Goal: Task Accomplishment & Management: Manage account settings

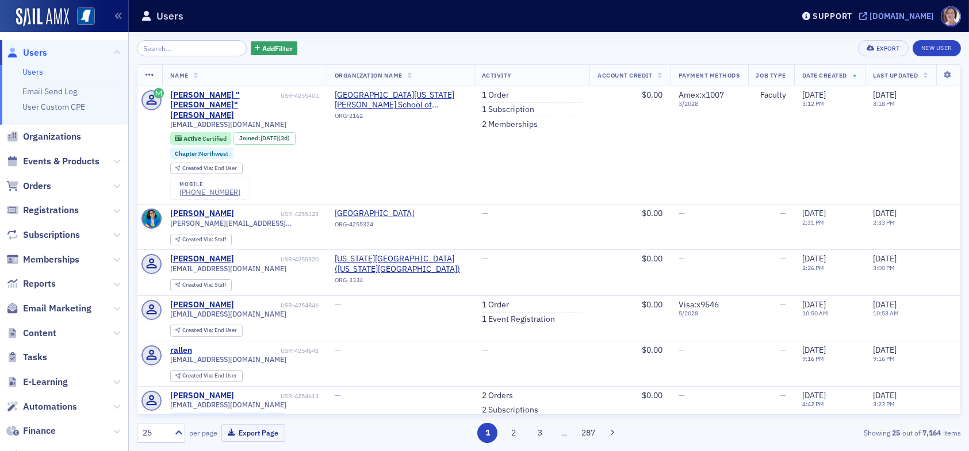
click at [904, 14] on div "[DOMAIN_NAME]" at bounding box center [901, 16] width 64 height 10
click at [171, 47] on input "search" at bounding box center [192, 48] width 110 height 16
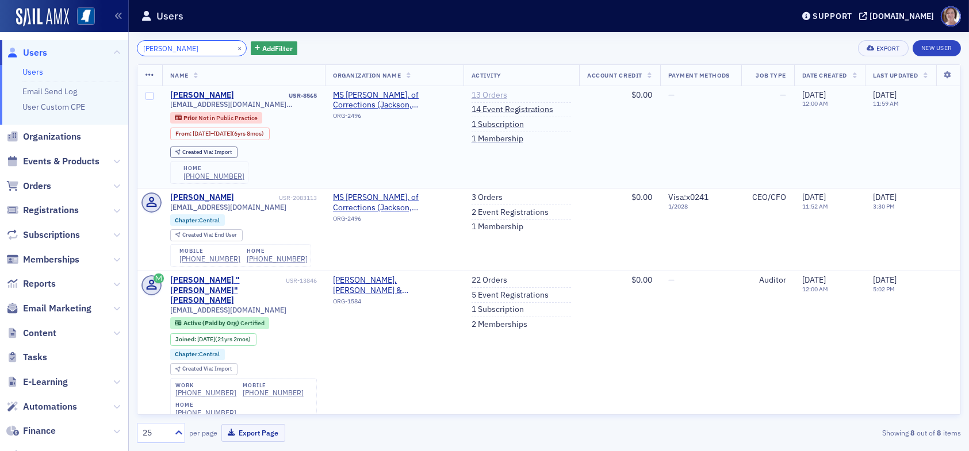
type input "derrick garner"
click at [478, 90] on link "13 Orders" at bounding box center [489, 95] width 36 height 10
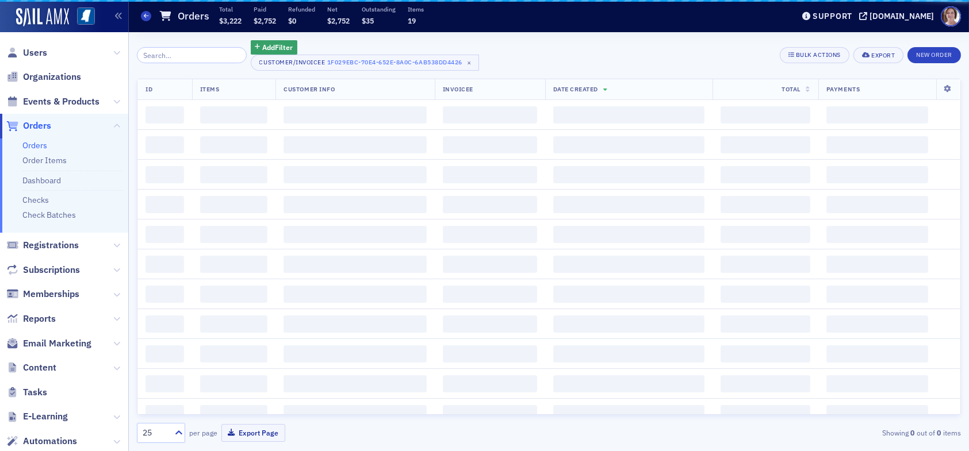
click at [485, 97] on tr "ID Items Customer Info Invoicee Date Created Total Payments" at bounding box center [548, 89] width 823 height 21
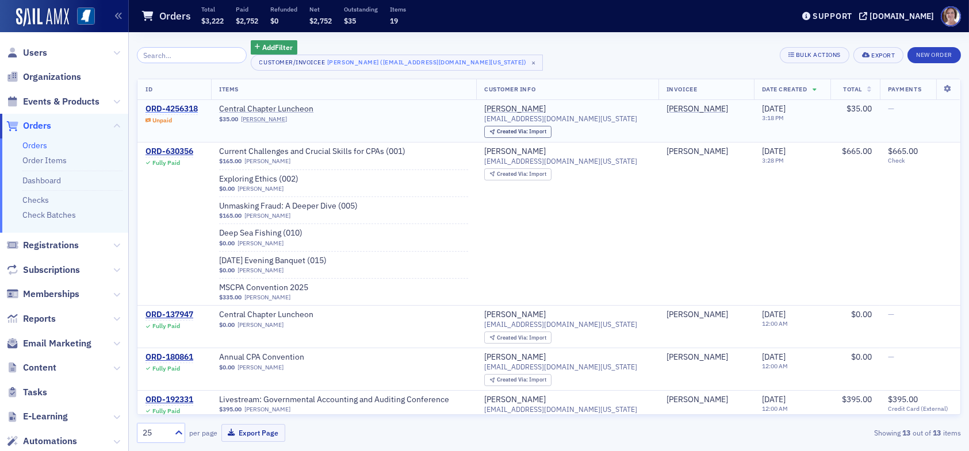
click at [180, 106] on div "ORD-4256318" at bounding box center [171, 109] width 52 height 10
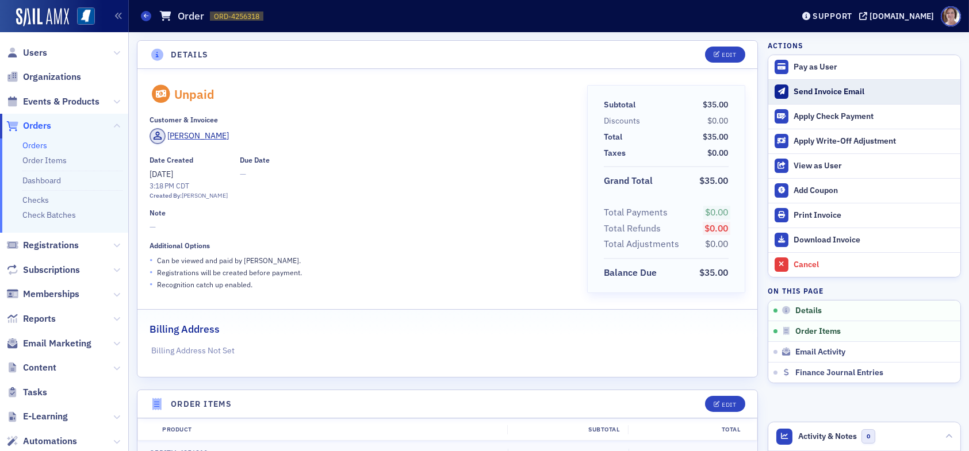
click at [822, 91] on div "Send Invoice Email" at bounding box center [873, 92] width 161 height 10
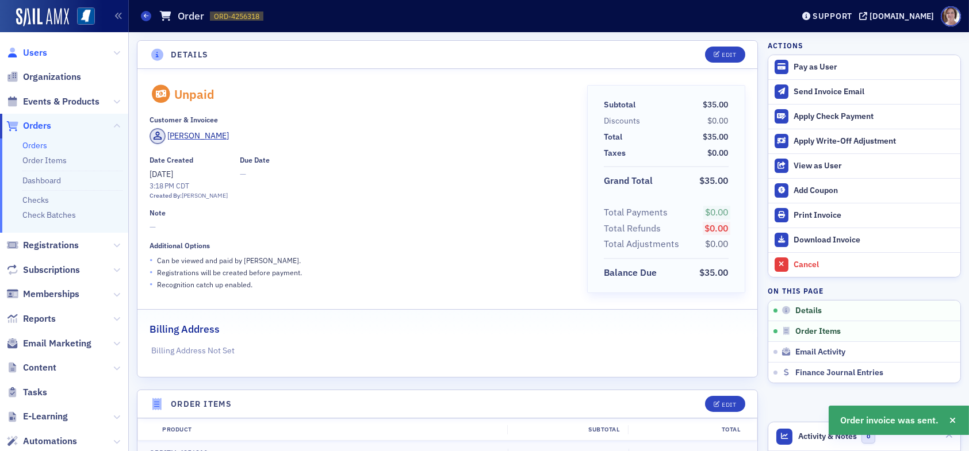
click at [38, 51] on span "Users" at bounding box center [35, 53] width 24 height 13
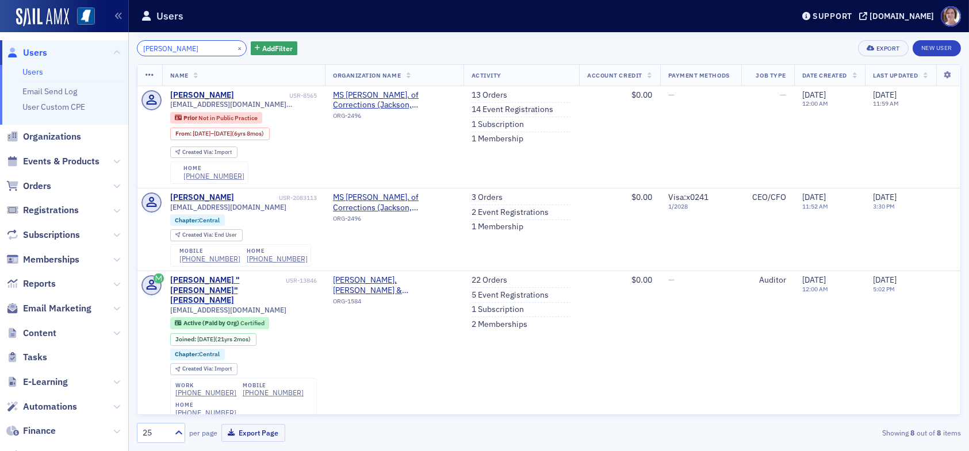
drag, startPoint x: 212, startPoint y: 48, endPoint x: 82, endPoint y: 57, distance: 130.3
click at [84, 51] on div "Users Users Email Send Log User Custom CPE Organizations Events & Products Orde…" at bounding box center [484, 225] width 969 height 451
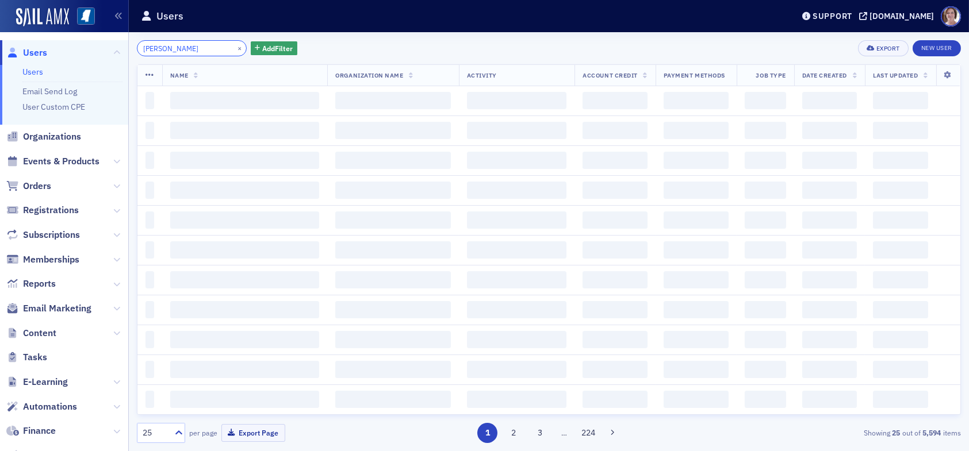
type input "tom walker"
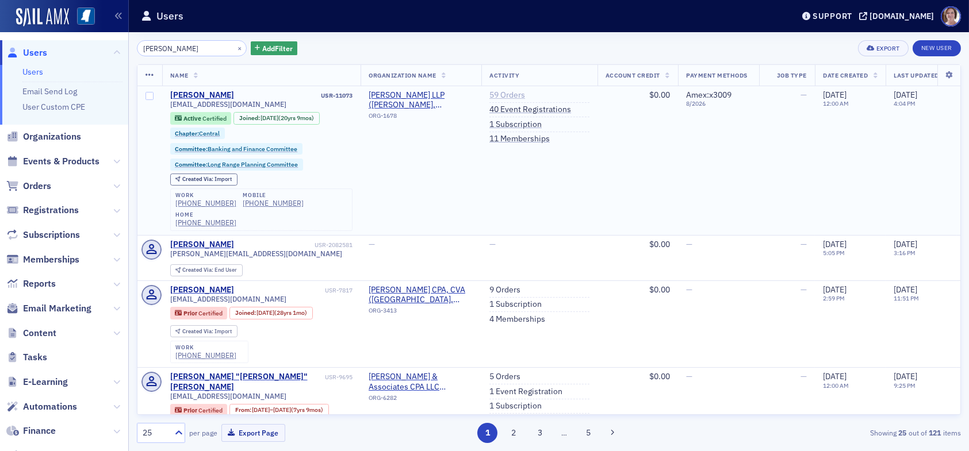
click at [516, 94] on link "59 Orders" at bounding box center [507, 95] width 36 height 10
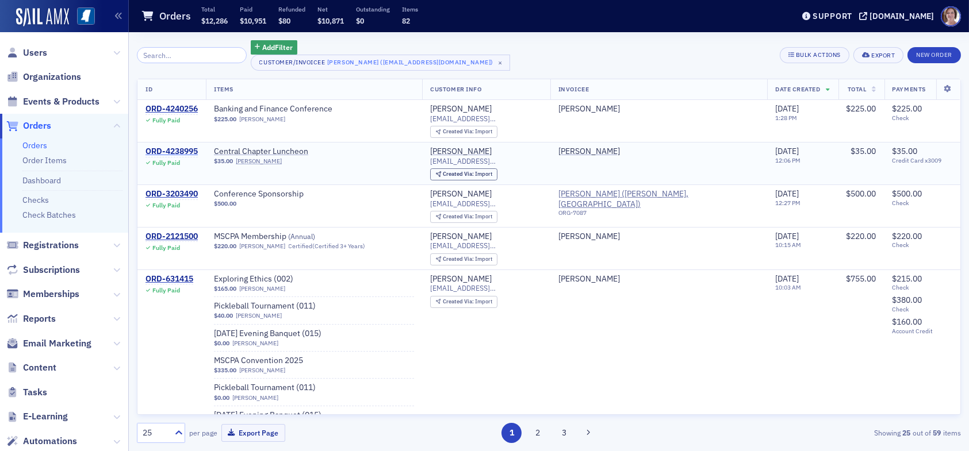
click at [183, 147] on div "ORD-4238995" at bounding box center [171, 152] width 52 height 10
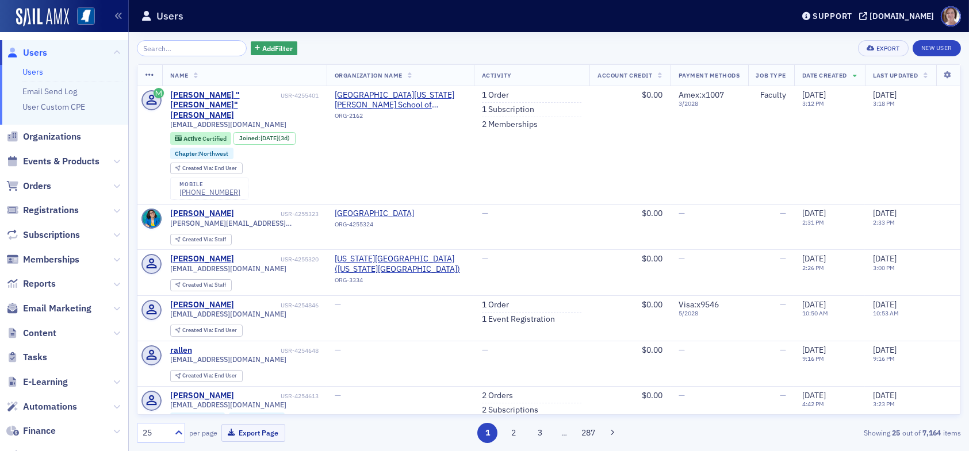
click at [181, 52] on input "search" at bounding box center [192, 48] width 110 height 16
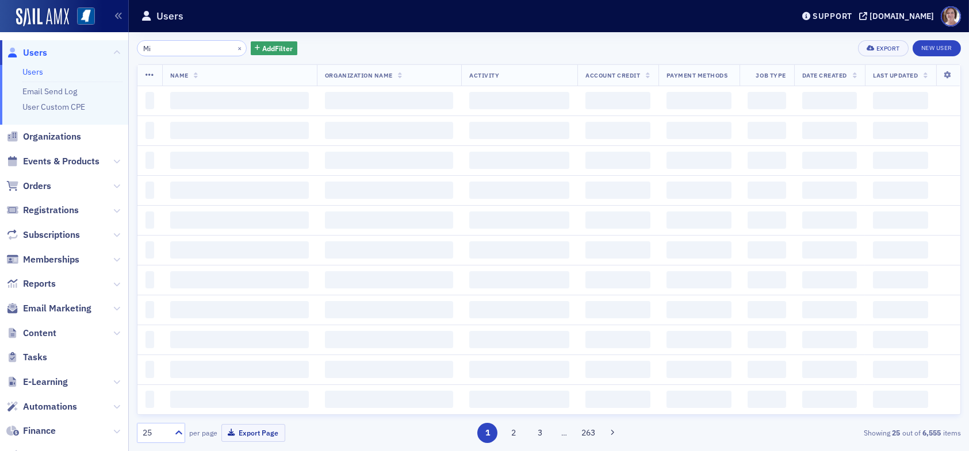
type input "M"
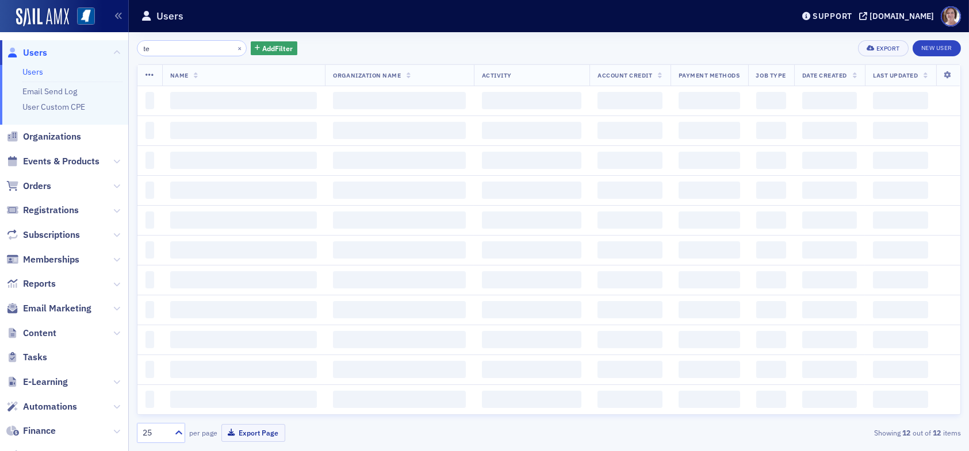
type input "t"
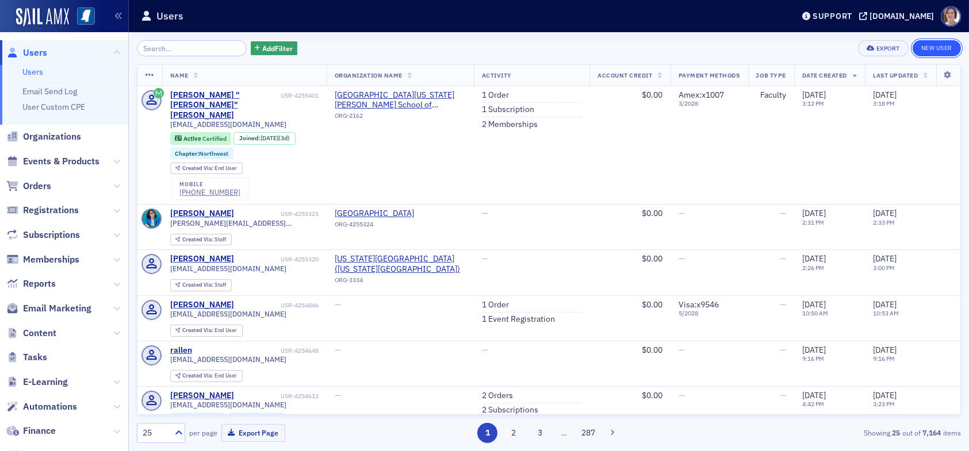
click at [939, 48] on link "New User" at bounding box center [936, 48] width 48 height 16
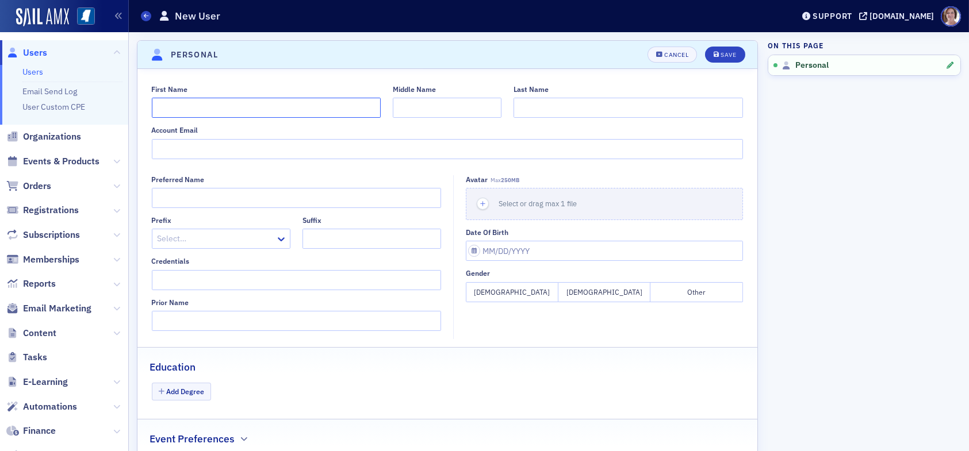
click at [225, 107] on input "First Name" at bounding box center [266, 108] width 229 height 20
type input "Michelle"
type input "Andersen"
click at [264, 149] on input "Account Email" at bounding box center [448, 149] width 592 height 20
click at [243, 153] on input "mandersen" at bounding box center [448, 149] width 592 height 20
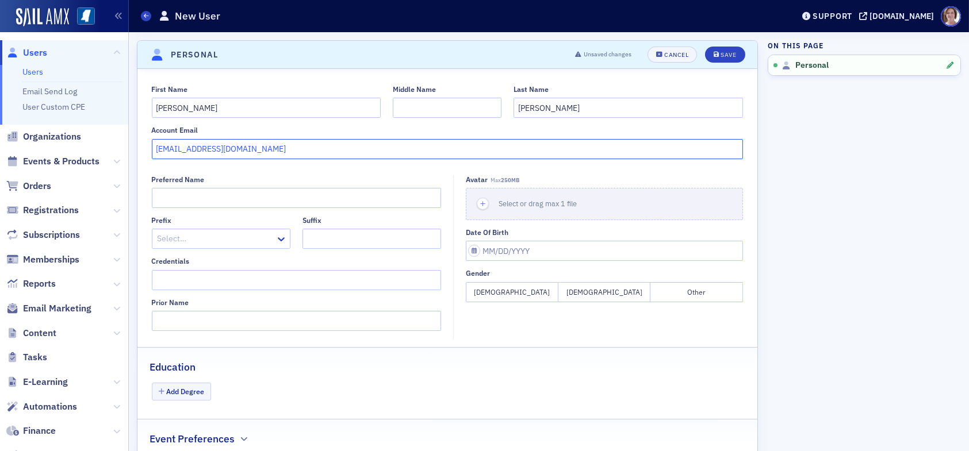
type input "mandersen0518@gmail.com"
click at [226, 192] on input "Preferred Name" at bounding box center [297, 198] width 290 height 20
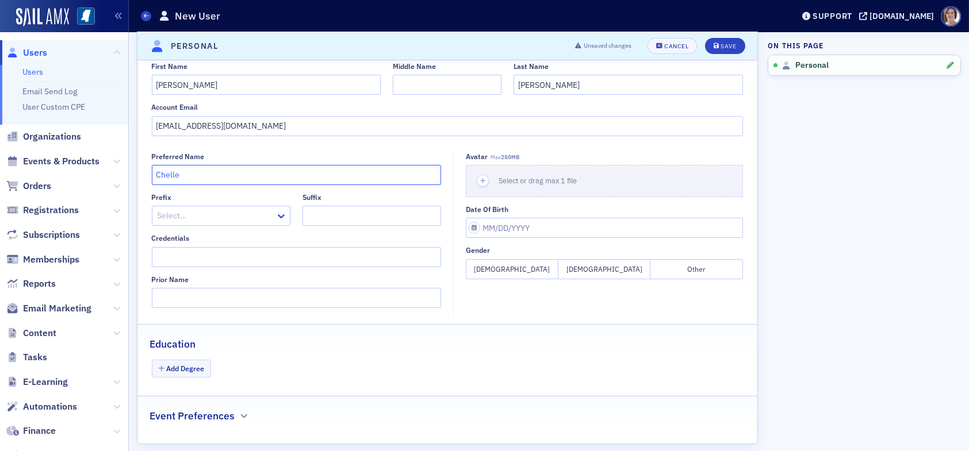
scroll to position [36, 0]
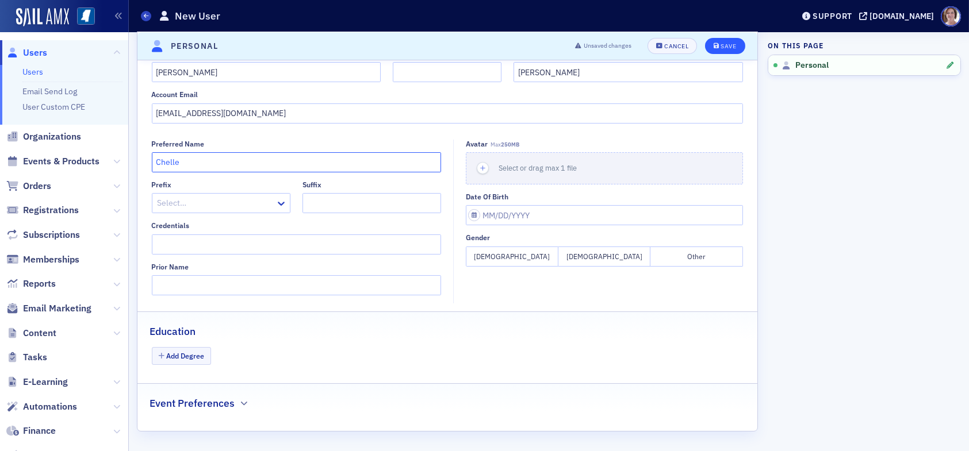
type input "Chelle"
click at [720, 47] on div "Save" at bounding box center [728, 46] width 16 height 6
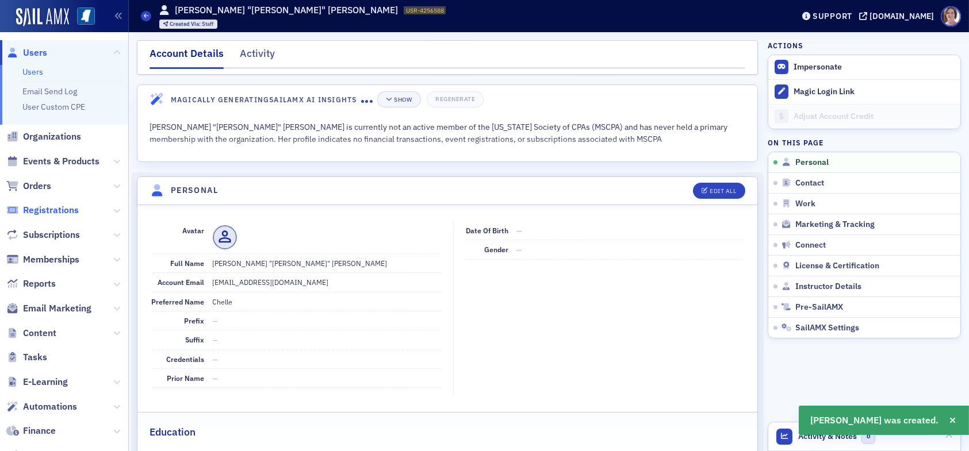
click at [56, 209] on span "Registrations" at bounding box center [51, 210] width 56 height 13
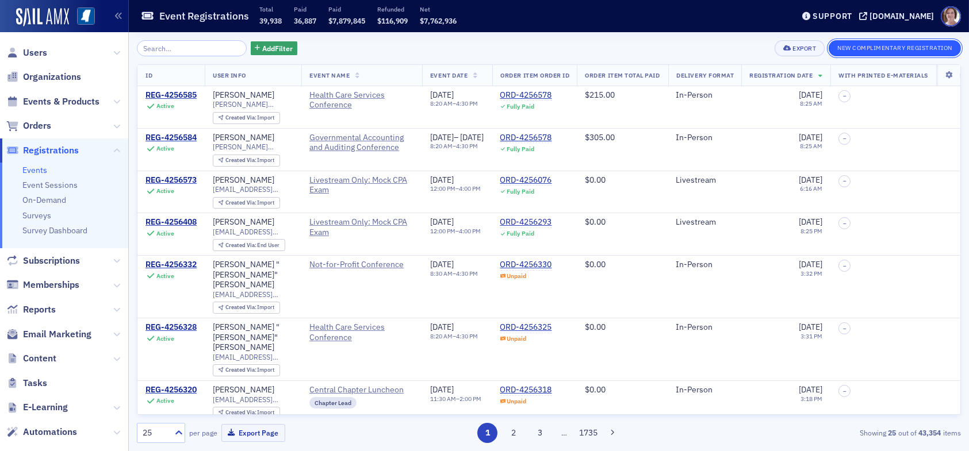
click at [893, 48] on button "New Complimentary Registration" at bounding box center [894, 48] width 132 height 16
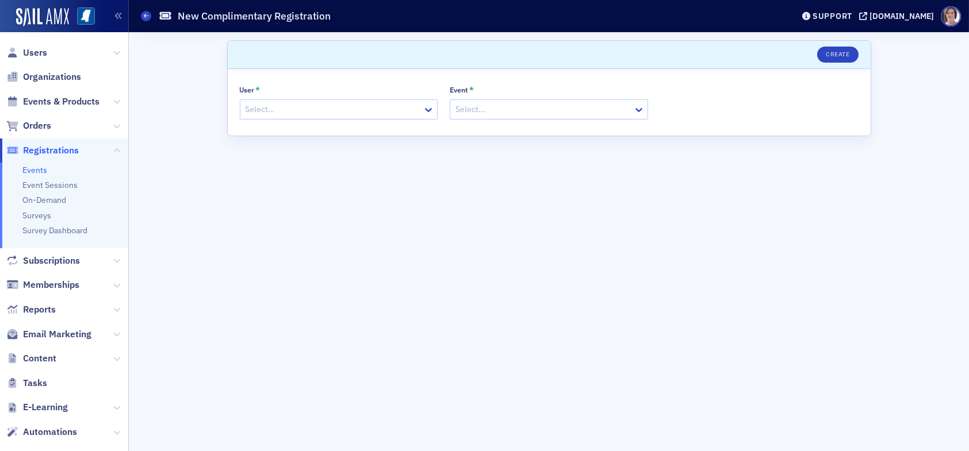
click at [355, 107] on div at bounding box center [333, 109] width 178 height 14
type input "michelle andersen"
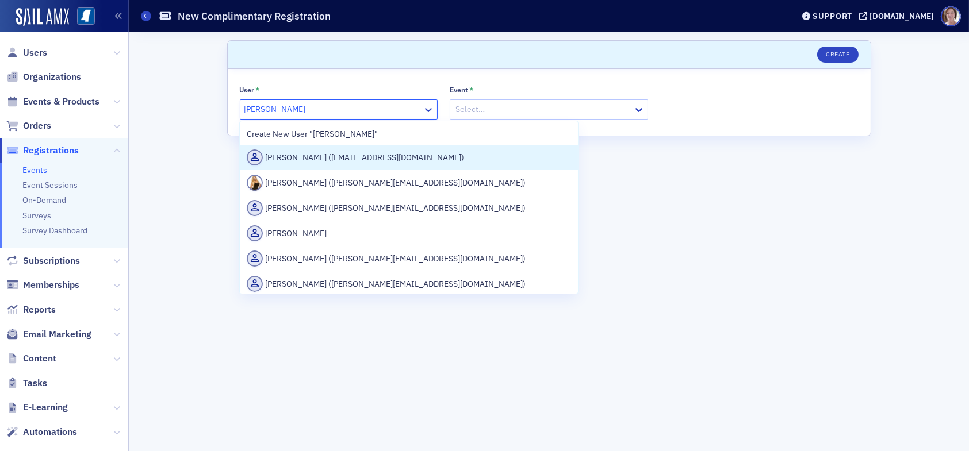
drag, startPoint x: 347, startPoint y: 158, endPoint x: 409, endPoint y: 153, distance: 62.2
click at [350, 157] on div "Chelle Andersen (mandersen0518@gmail.com)" at bounding box center [409, 157] width 324 height 16
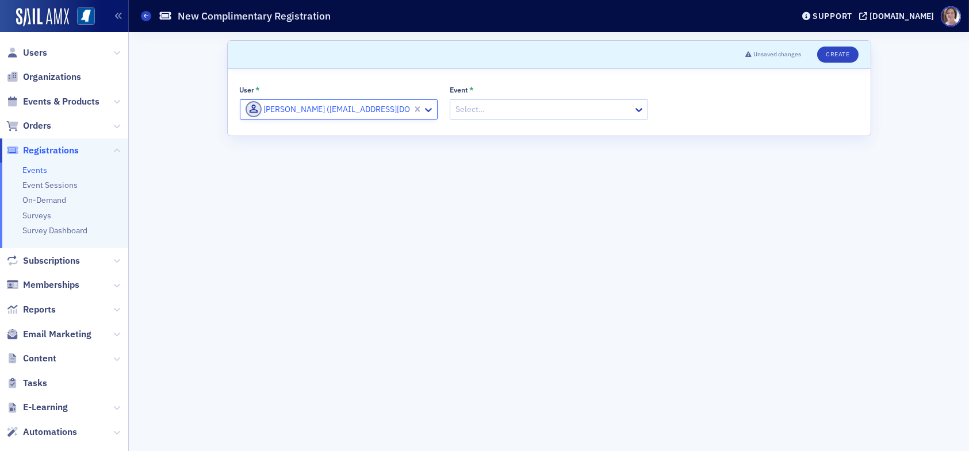
click at [533, 113] on div at bounding box center [543, 109] width 178 height 14
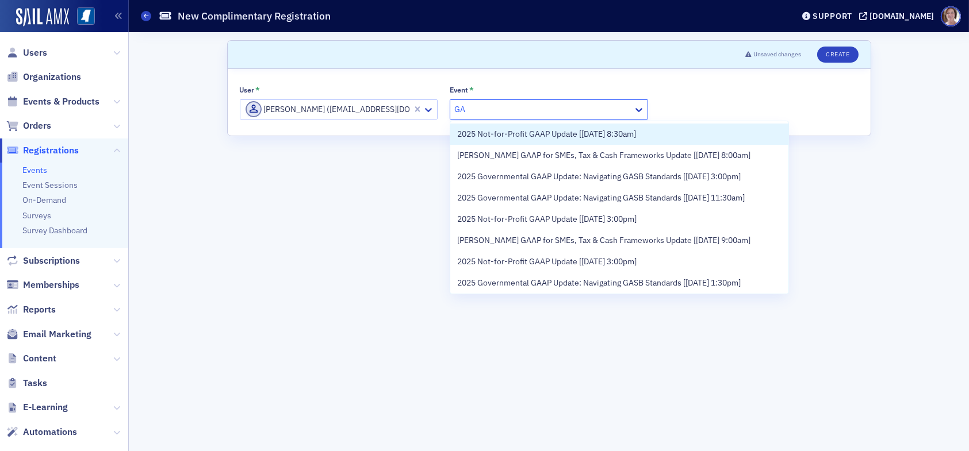
type input "G"
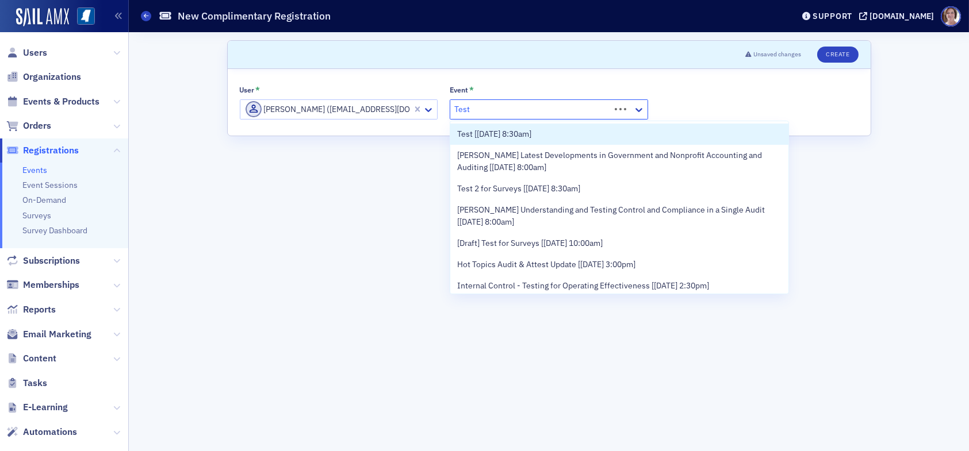
type input "Test 2"
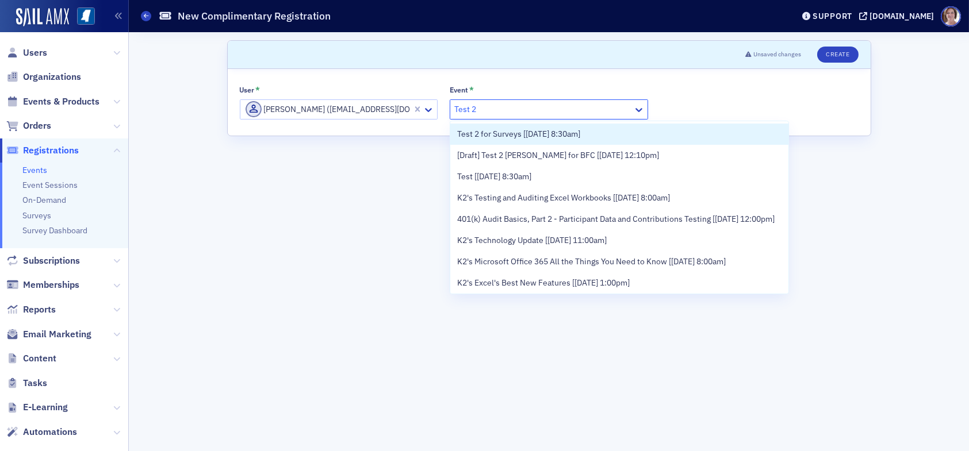
drag, startPoint x: 555, startPoint y: 132, endPoint x: 559, endPoint y: 126, distance: 6.2
click at [556, 130] on span "Test 2 for Surveys [8/29/2025 8:30am]" at bounding box center [518, 134] width 123 height 12
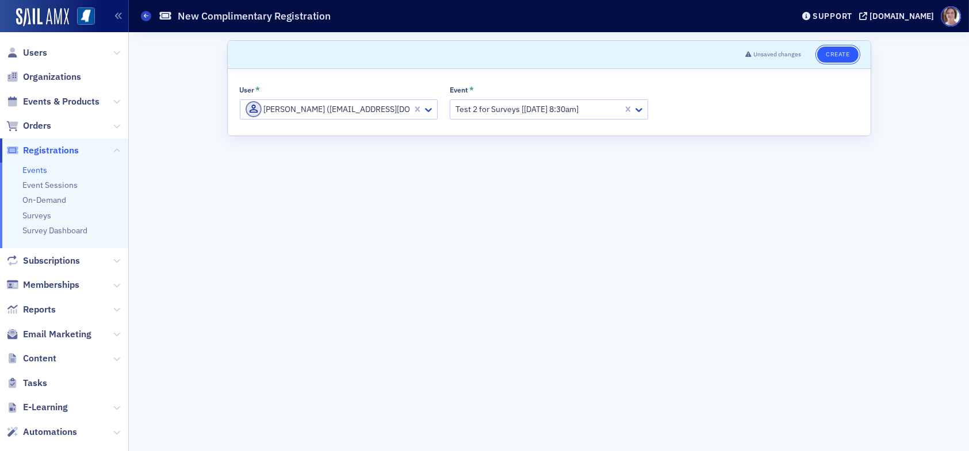
click at [834, 53] on button "Create" at bounding box center [837, 55] width 41 height 16
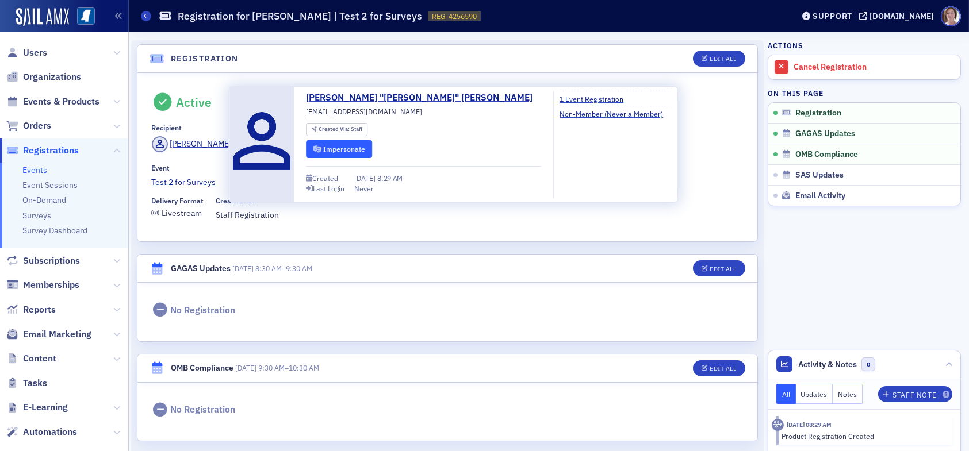
click at [347, 150] on button "Impersonate" at bounding box center [339, 149] width 66 height 18
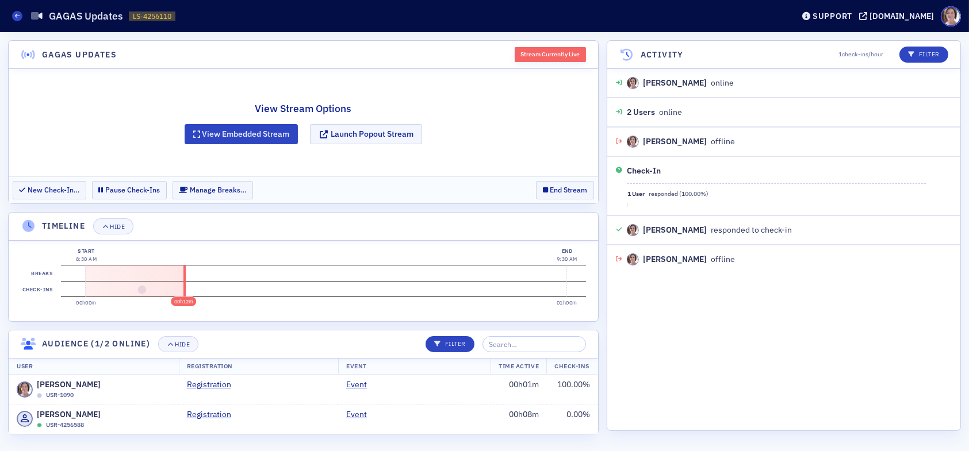
click at [539, 56] on div "Stream Currently Live" at bounding box center [549, 54] width 71 height 15
click at [259, 136] on button "View Embedded Stream" at bounding box center [242, 134] width 114 height 20
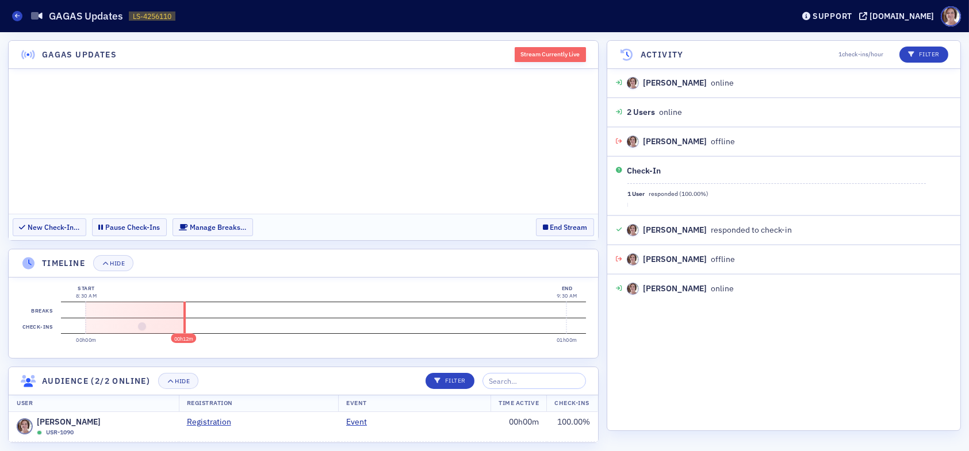
click at [484, 221] on section "New Check-In… Pause Check-Ins Manage Breaks… End Stream" at bounding box center [303, 227] width 589 height 26
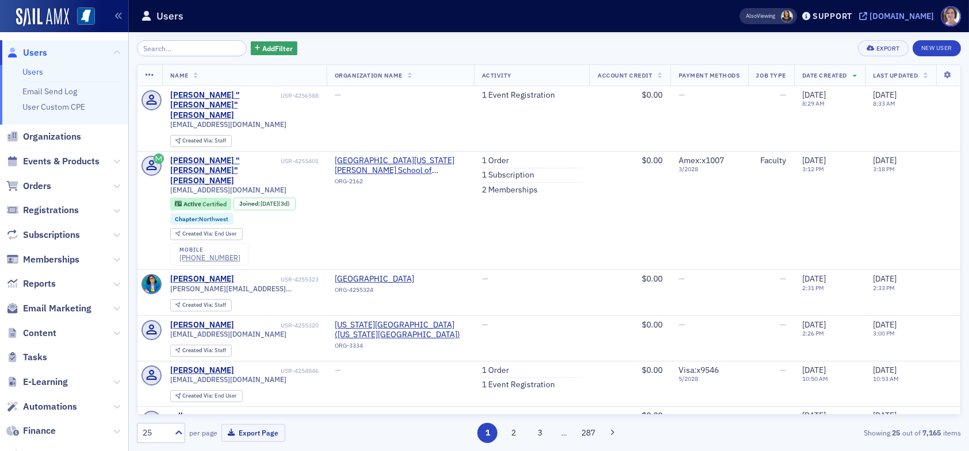
click at [904, 14] on div "[DOMAIN_NAME]" at bounding box center [901, 16] width 64 height 10
click at [72, 161] on span "Events & Products" at bounding box center [61, 161] width 76 height 13
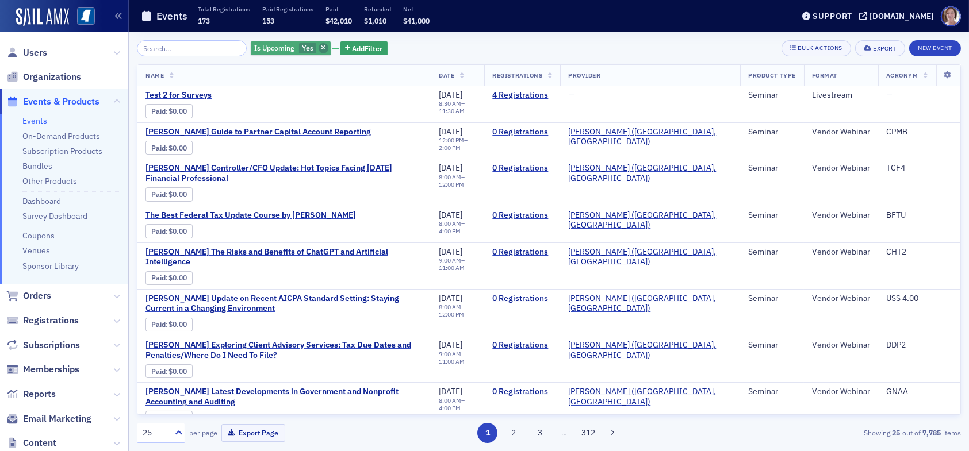
click at [321, 49] on icon "button" at bounding box center [323, 48] width 5 height 6
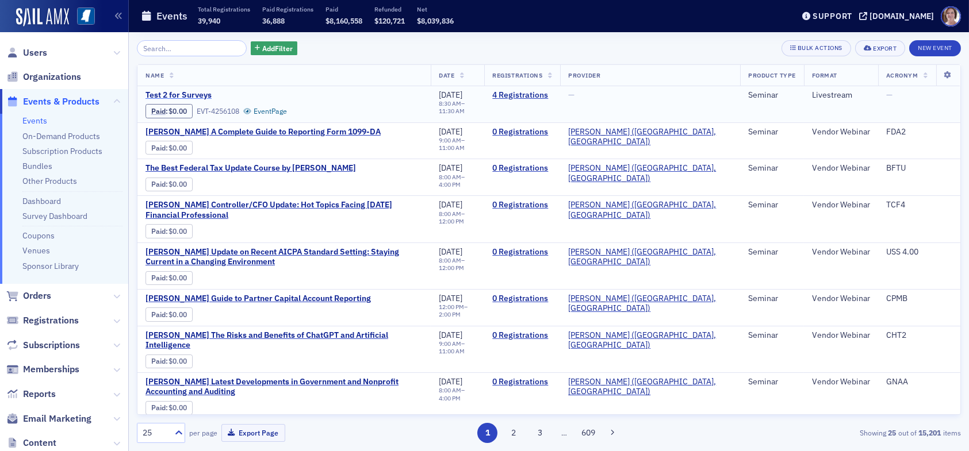
click at [197, 95] on span "Test 2 for Surveys" at bounding box center [241, 95] width 193 height 10
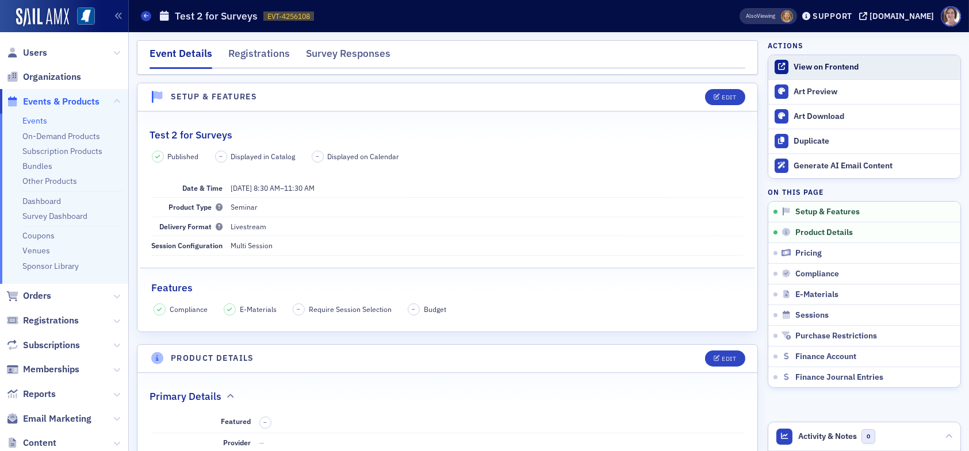
click at [813, 69] on div "View on Frontend" at bounding box center [873, 67] width 161 height 10
click at [811, 66] on div "View on Frontend" at bounding box center [873, 67] width 161 height 10
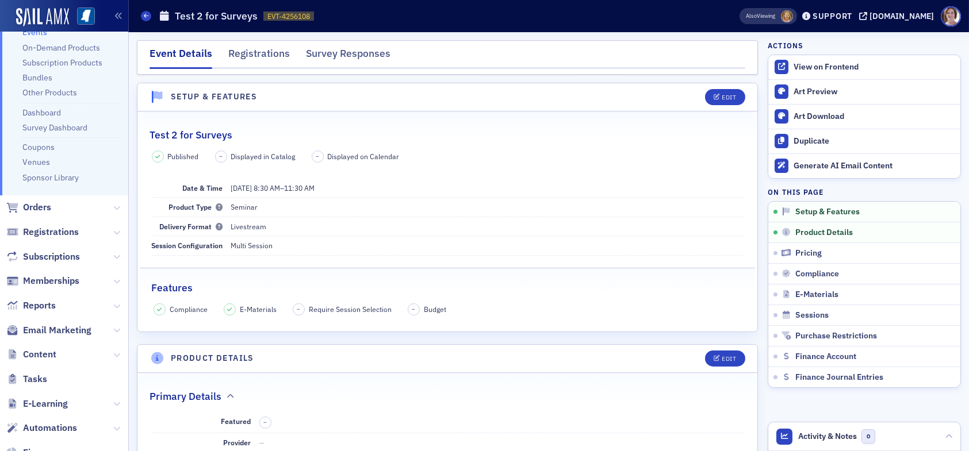
scroll to position [224, 0]
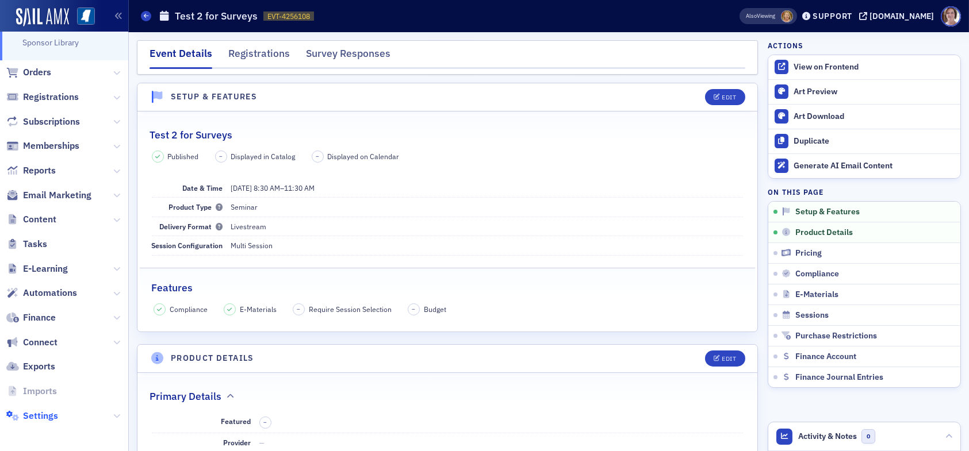
click at [40, 415] on span "Settings" at bounding box center [40, 416] width 35 height 13
select select "US"
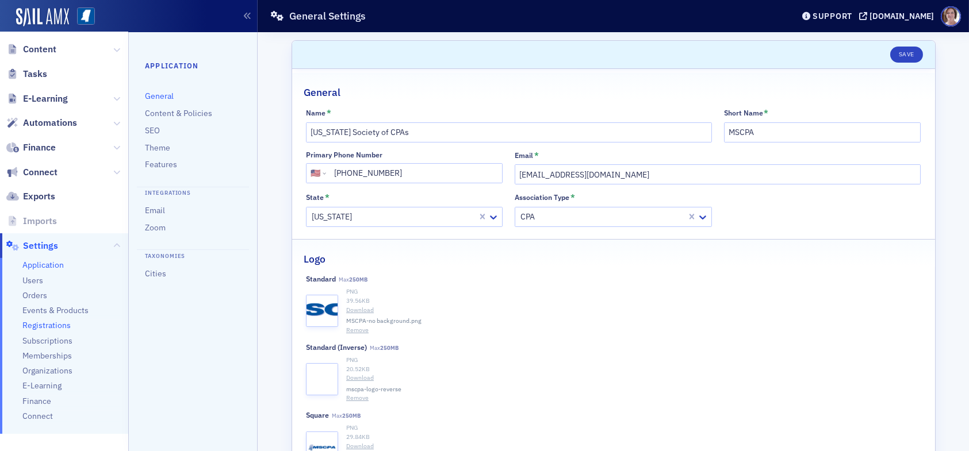
click at [41, 324] on span "Registrations" at bounding box center [46, 325] width 48 height 11
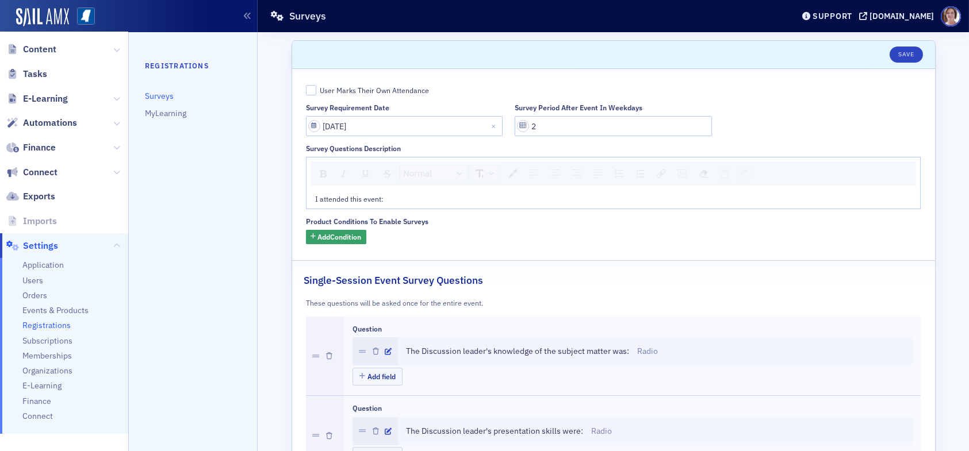
click at [164, 98] on link "Surveys" at bounding box center [159, 96] width 29 height 10
click at [168, 94] on link "Surveys" at bounding box center [159, 96] width 29 height 10
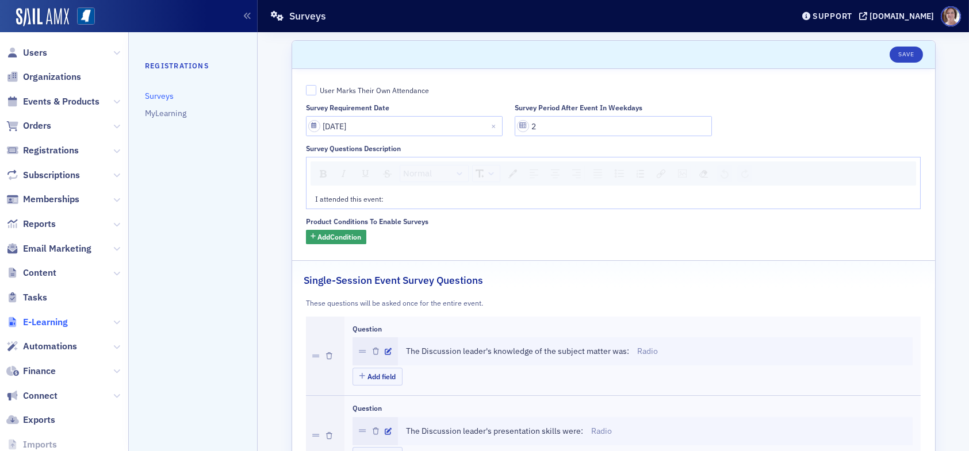
click at [46, 321] on span "E-Learning" at bounding box center [45, 322] width 45 height 13
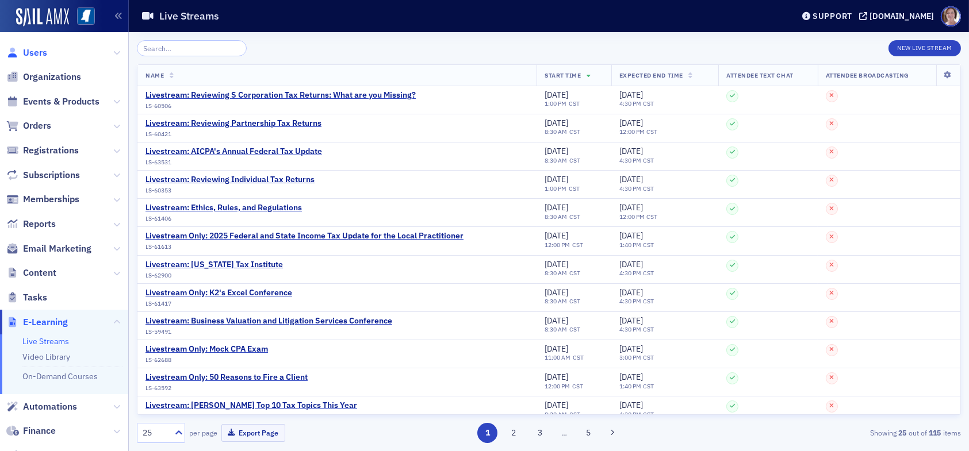
click at [36, 53] on span "Users" at bounding box center [35, 53] width 24 height 13
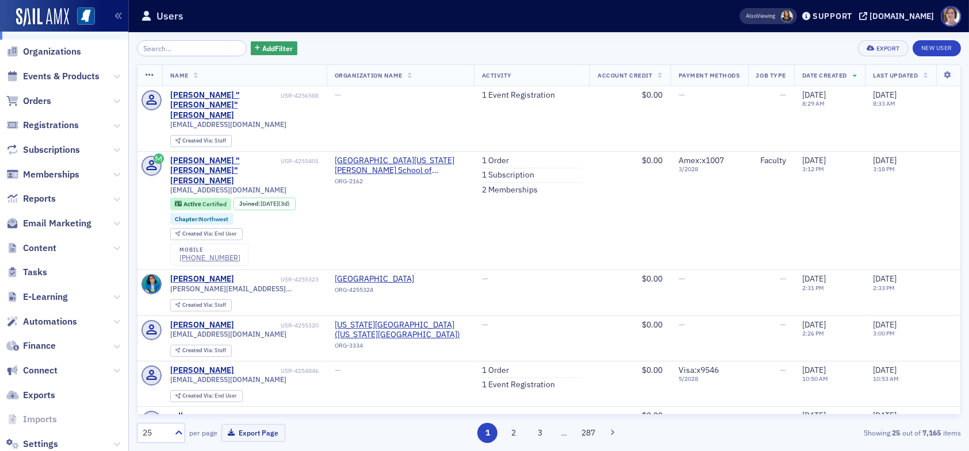
scroll to position [114, 0]
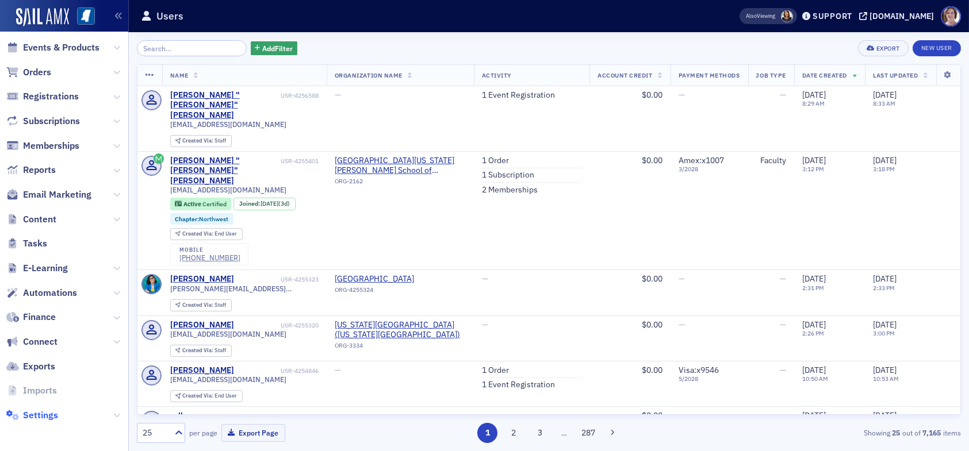
click at [55, 414] on span "Settings" at bounding box center [40, 415] width 35 height 13
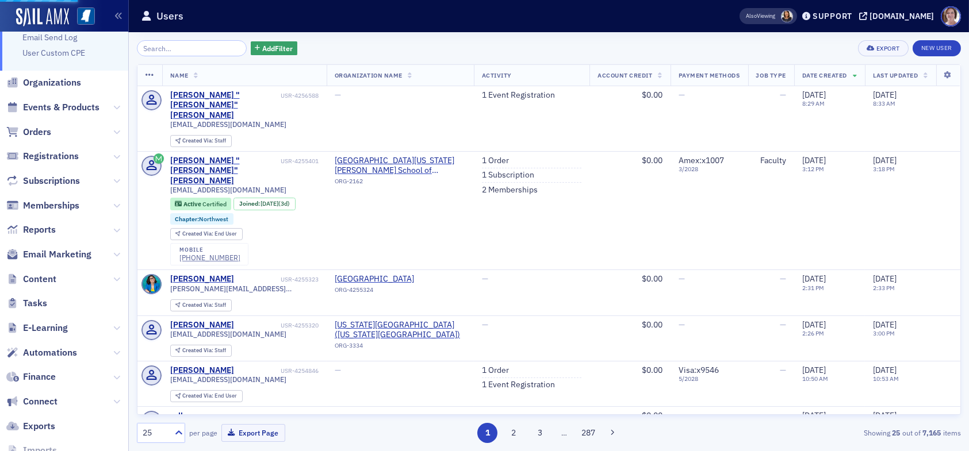
select select "US"
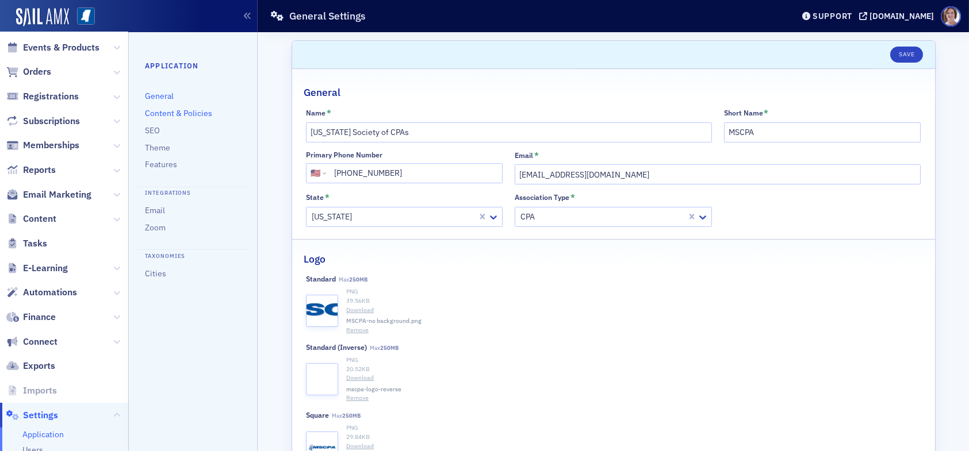
click at [186, 114] on link "Content & Policies" at bounding box center [178, 113] width 67 height 10
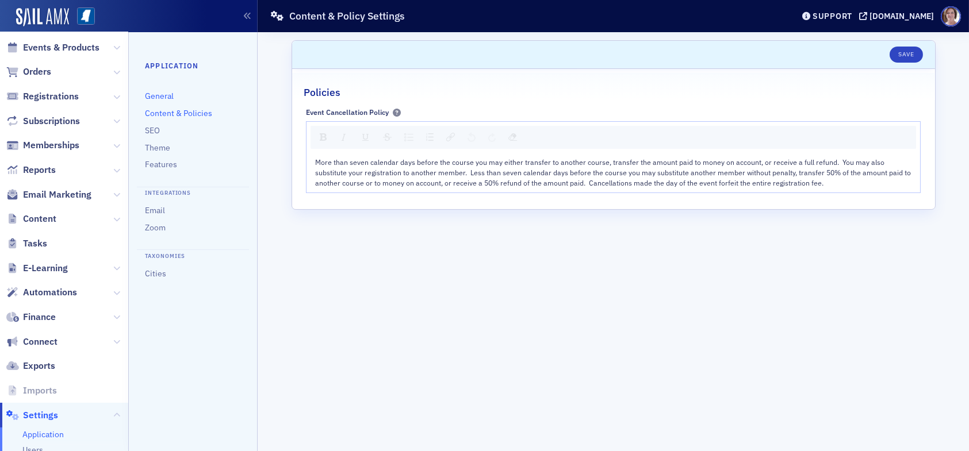
click at [160, 100] on link "General" at bounding box center [159, 96] width 29 height 10
select select "US"
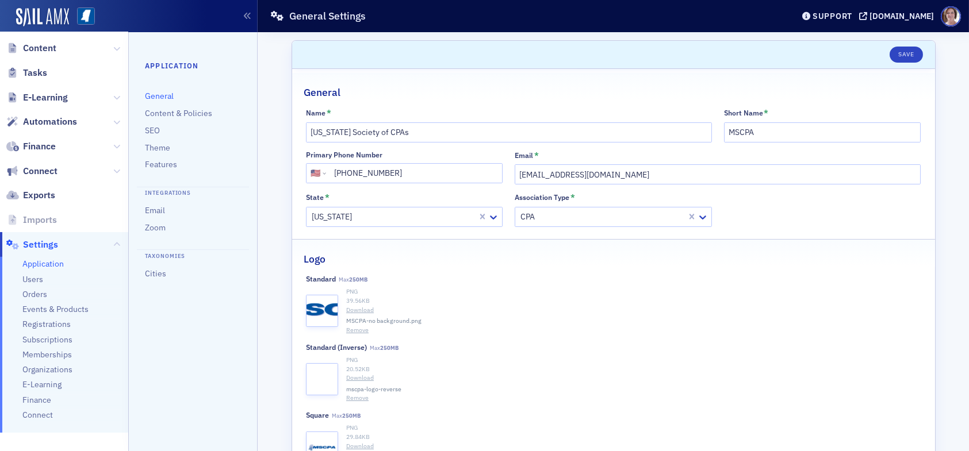
scroll to position [230, 0]
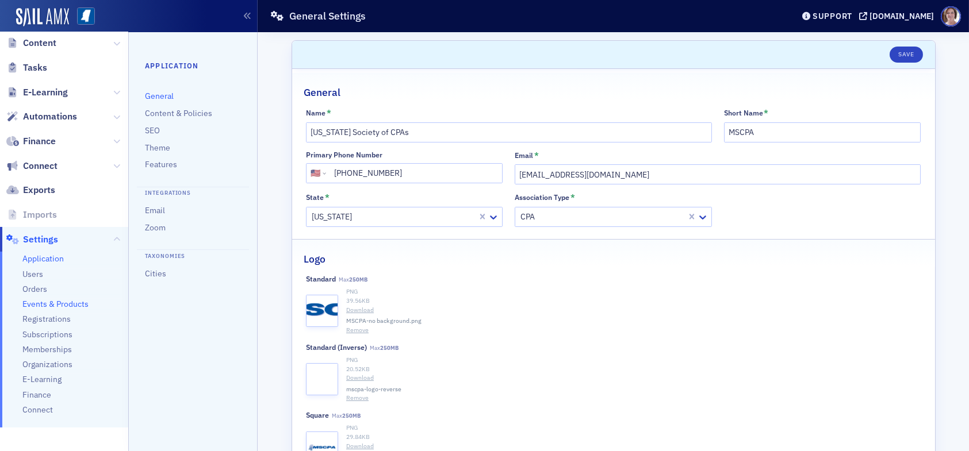
click at [41, 302] on span "Events & Products" at bounding box center [55, 304] width 66 height 11
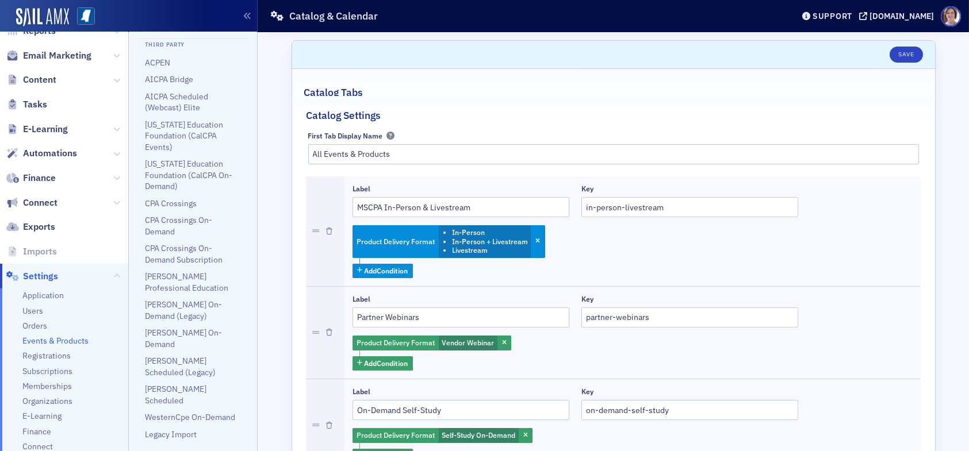
scroll to position [230, 0]
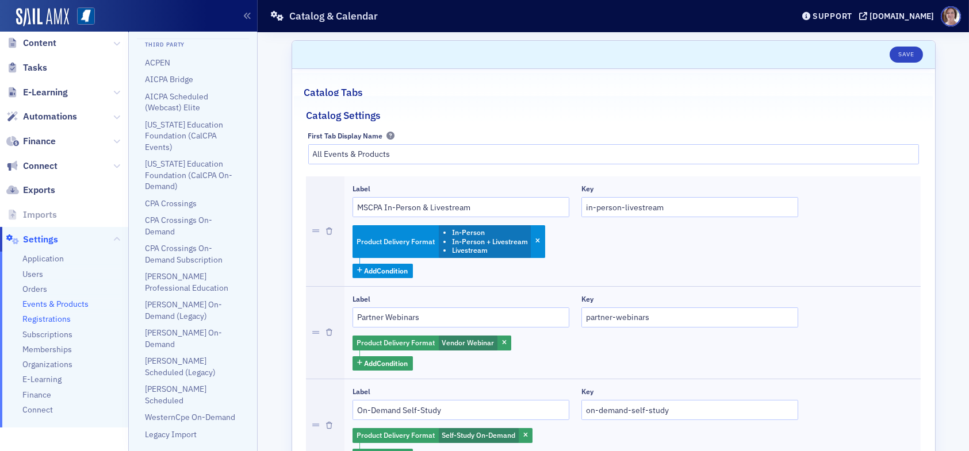
click at [48, 320] on span "Registrations" at bounding box center [46, 319] width 48 height 11
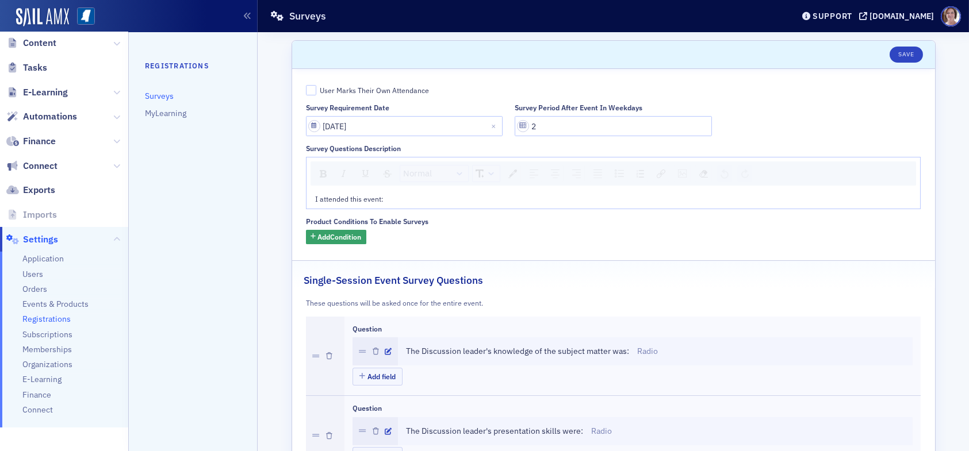
click at [168, 94] on link "Surveys" at bounding box center [159, 96] width 29 height 10
click at [168, 110] on link "MyLearning" at bounding box center [165, 113] width 41 height 10
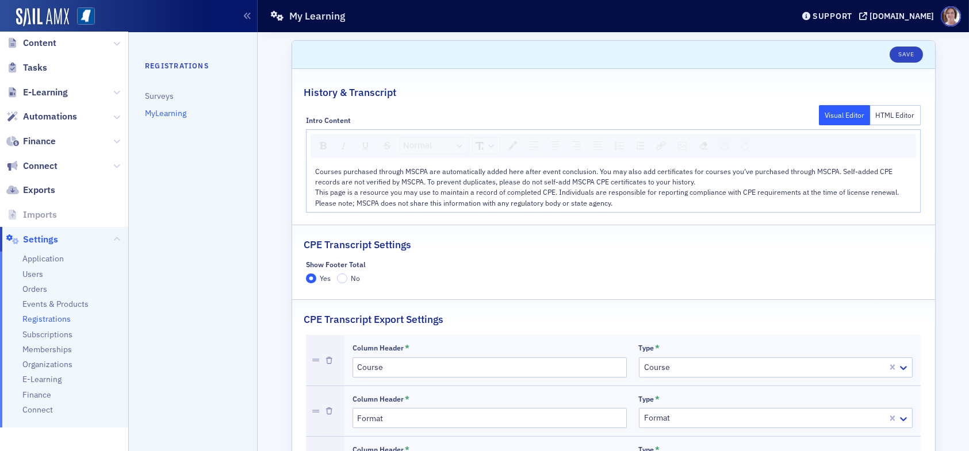
click at [51, 238] on span "Settings" at bounding box center [40, 239] width 35 height 13
select select "US"
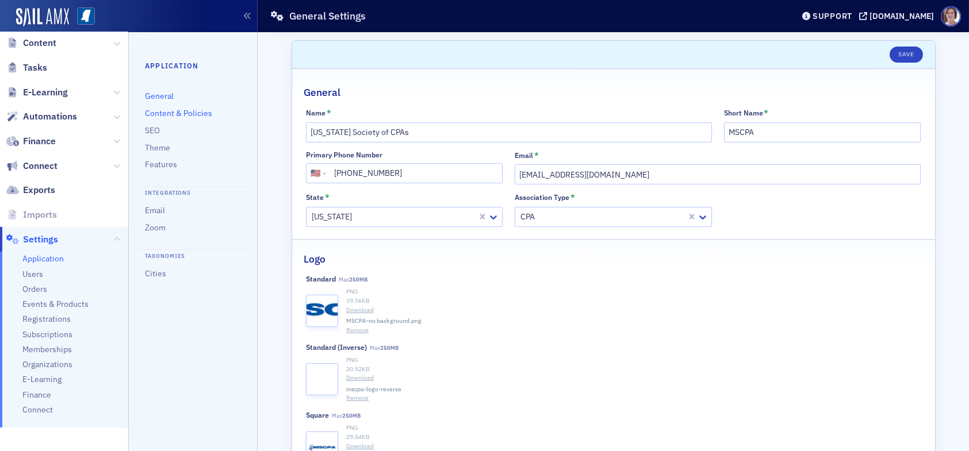
click at [168, 114] on link "Content & Policies" at bounding box center [178, 113] width 67 height 10
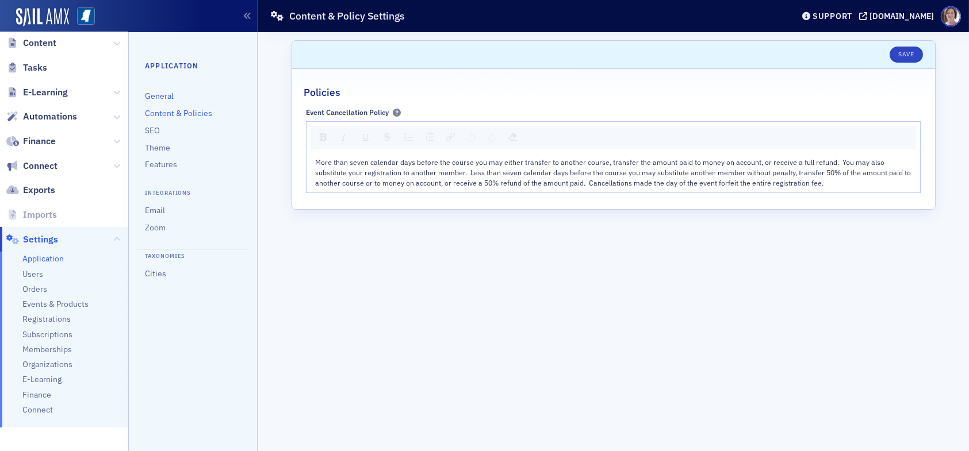
click at [164, 98] on link "General" at bounding box center [159, 96] width 29 height 10
select select "US"
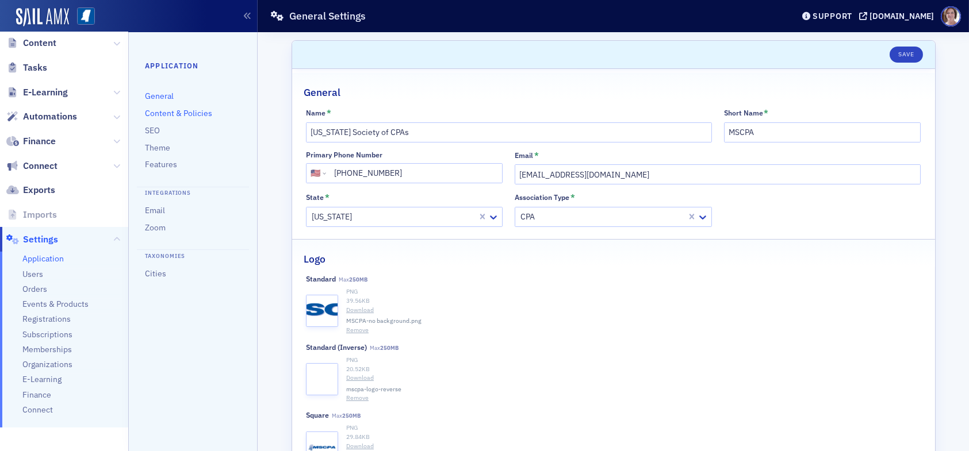
click at [167, 112] on link "Content & Policies" at bounding box center [178, 113] width 67 height 10
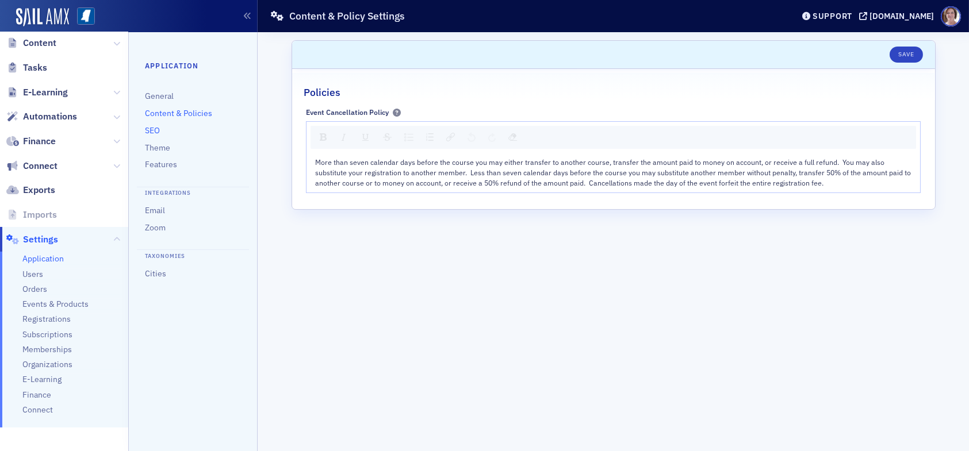
click at [155, 132] on link "SEO" at bounding box center [152, 130] width 15 height 10
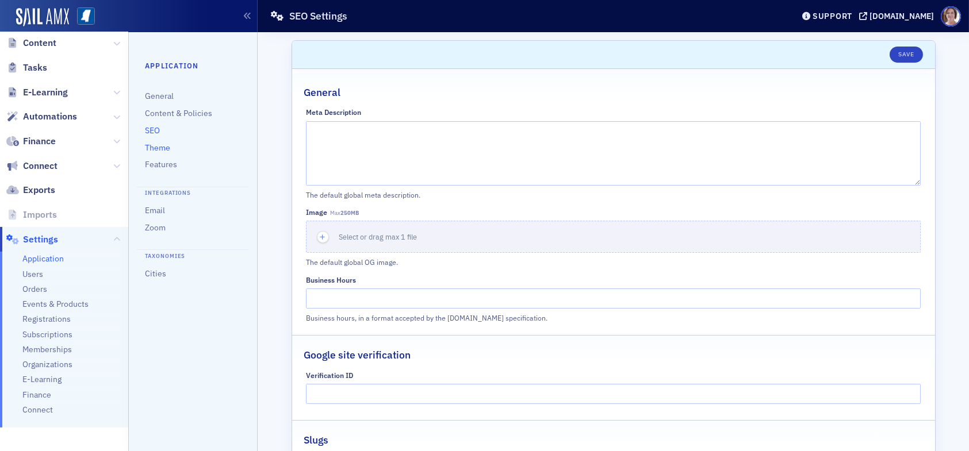
click at [155, 149] on link "Theme" at bounding box center [157, 148] width 25 height 10
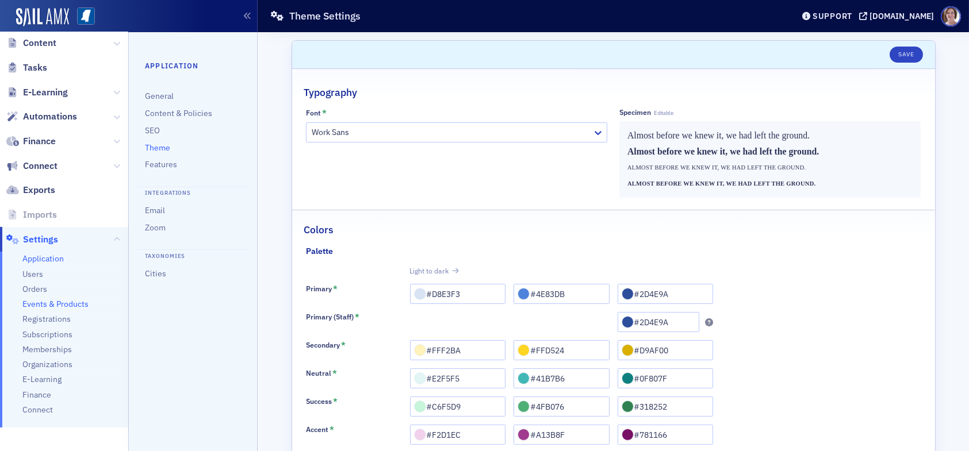
click at [71, 301] on span "Events & Products" at bounding box center [55, 304] width 66 height 11
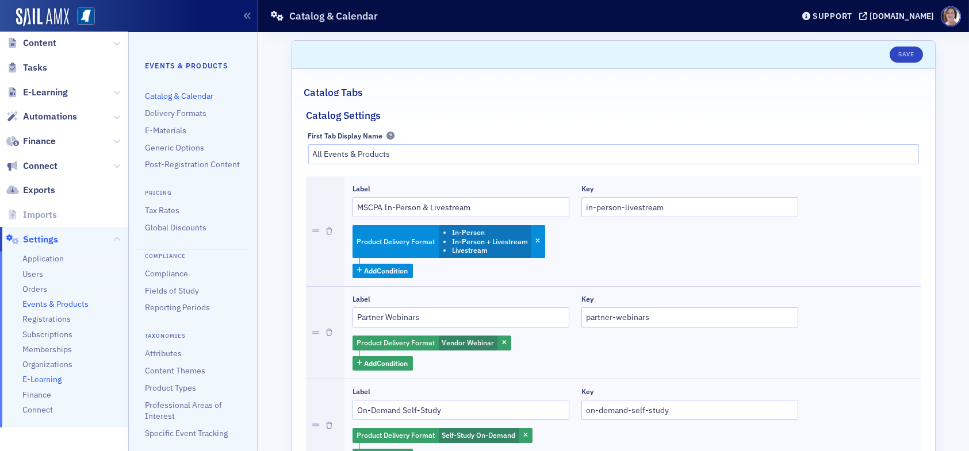
click at [49, 379] on span "E-Learning" at bounding box center [41, 379] width 39 height 11
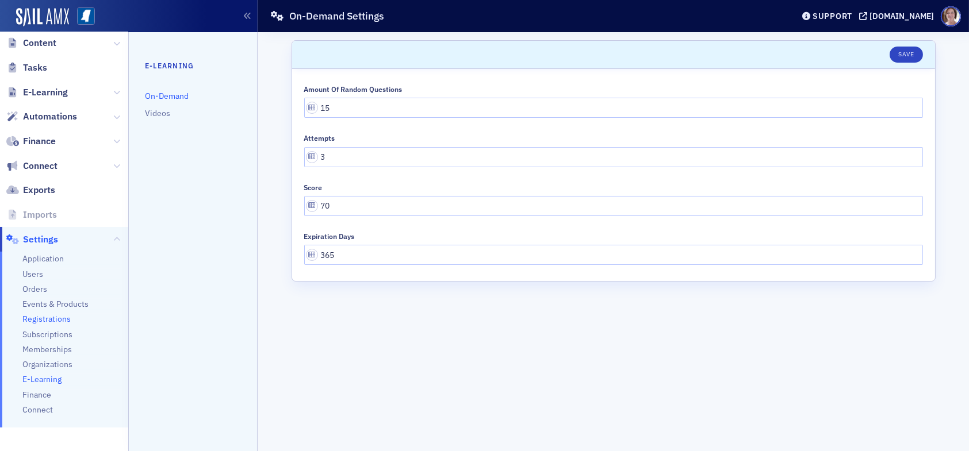
click at [52, 320] on span "Registrations" at bounding box center [46, 319] width 48 height 11
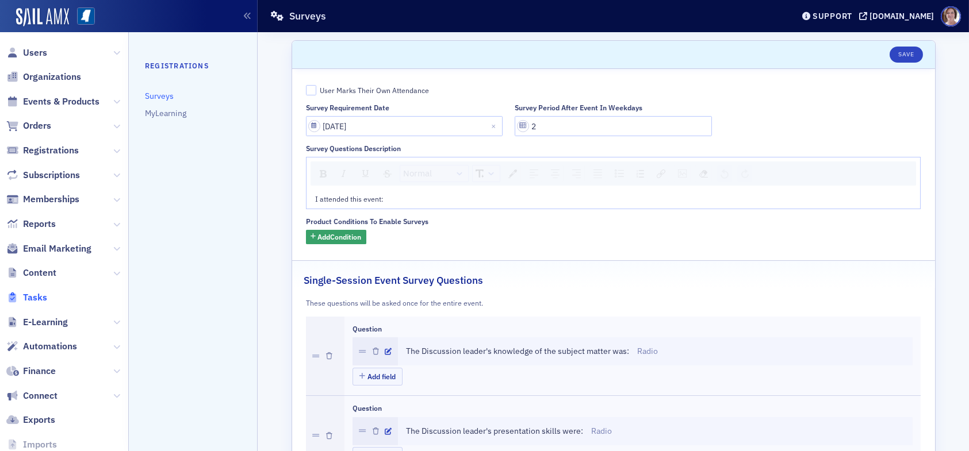
click at [36, 295] on span "Tasks" at bounding box center [35, 297] width 24 height 13
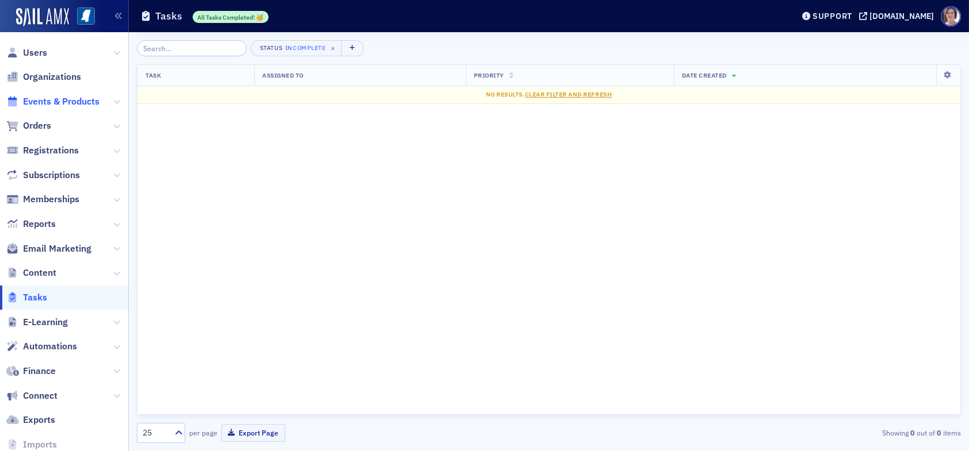
click at [51, 105] on span "Events & Products" at bounding box center [61, 101] width 76 height 13
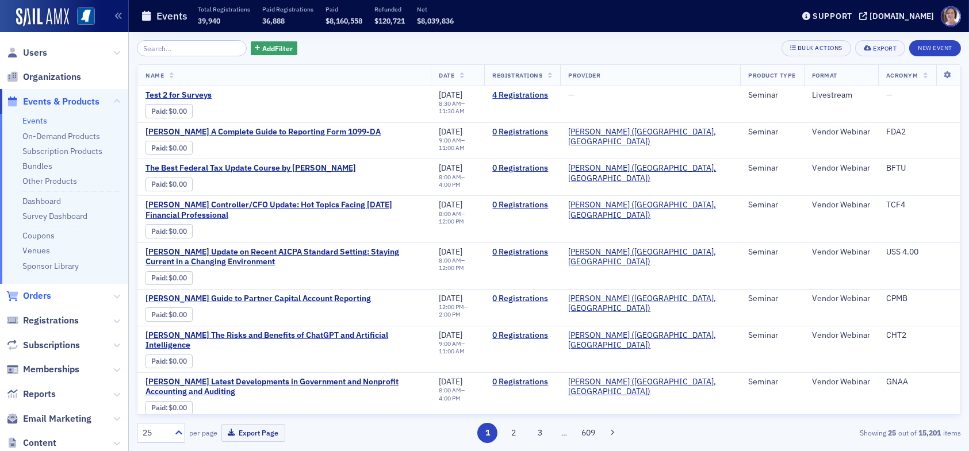
click at [40, 297] on span "Orders" at bounding box center [37, 296] width 28 height 13
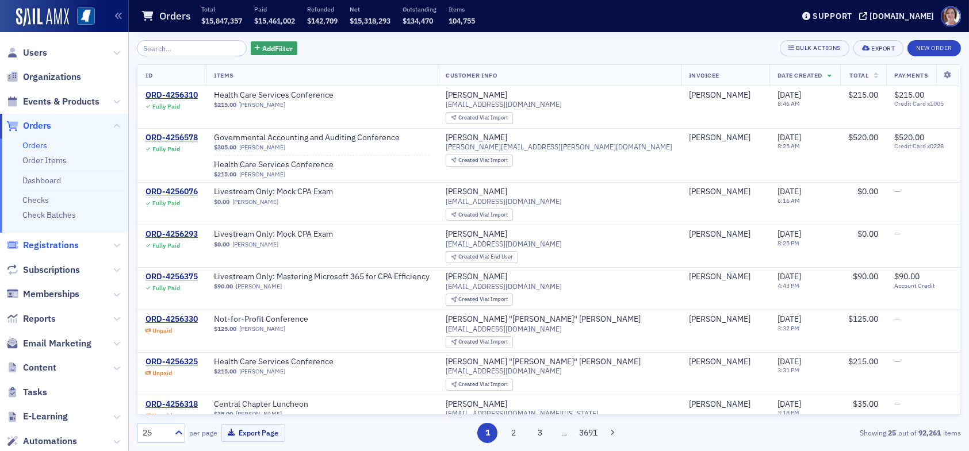
click at [48, 246] on span "Registrations" at bounding box center [51, 245] width 56 height 13
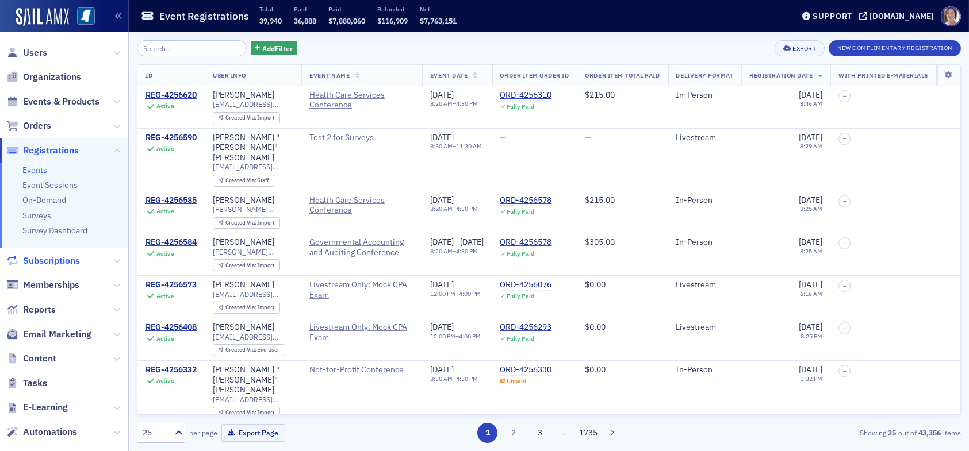
click at [52, 259] on span "Subscriptions" at bounding box center [51, 261] width 57 height 13
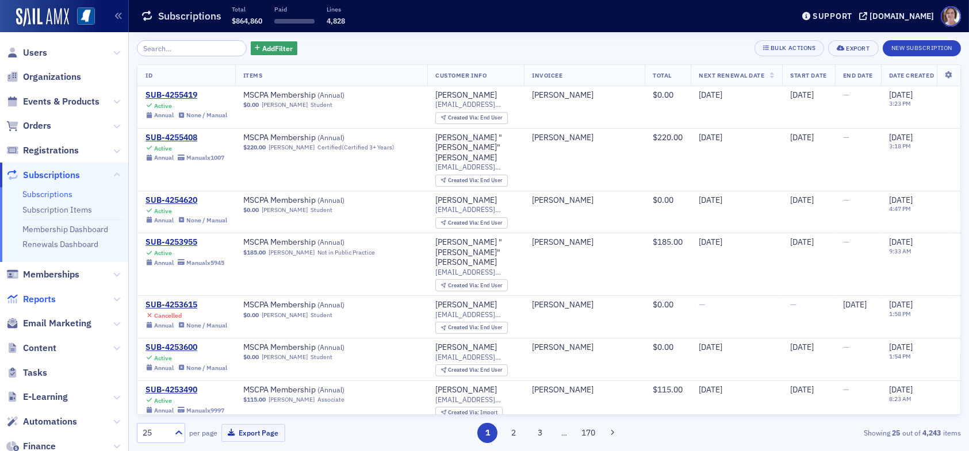
click at [47, 301] on span "Reports" at bounding box center [39, 299] width 33 height 13
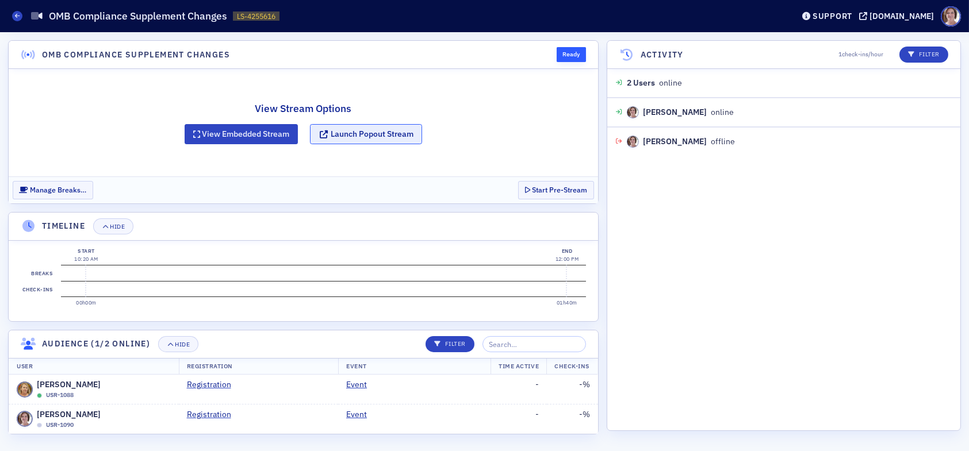
click at [375, 132] on button "Launch Popout Stream" at bounding box center [366, 134] width 112 height 20
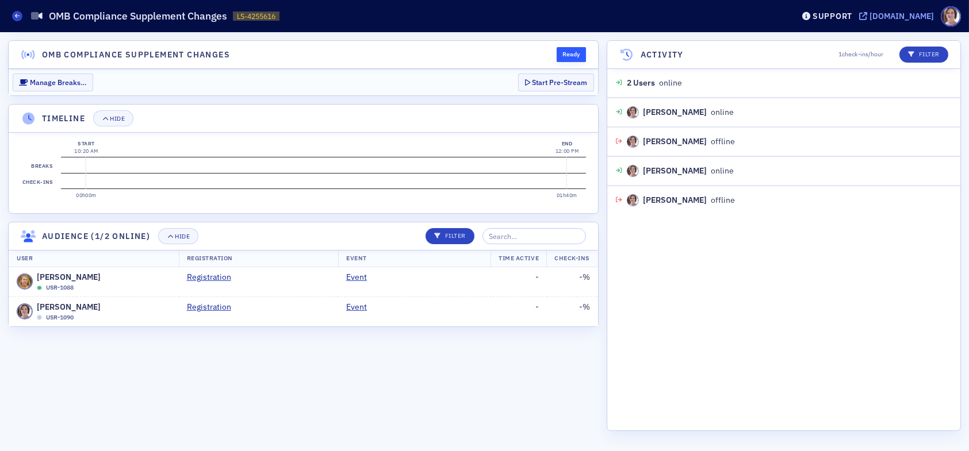
click at [886, 13] on div "[DOMAIN_NAME]" at bounding box center [901, 16] width 64 height 10
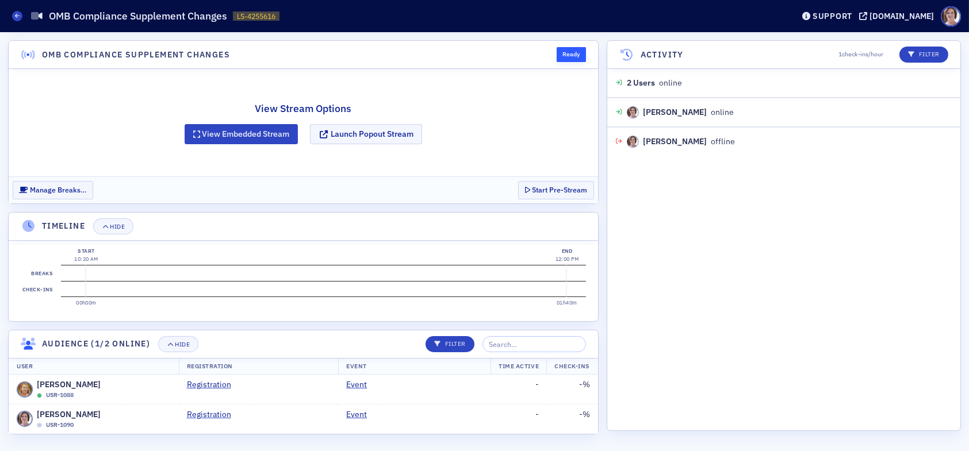
click at [125, 288] on section "Check-ins" at bounding box center [323, 289] width 525 height 16
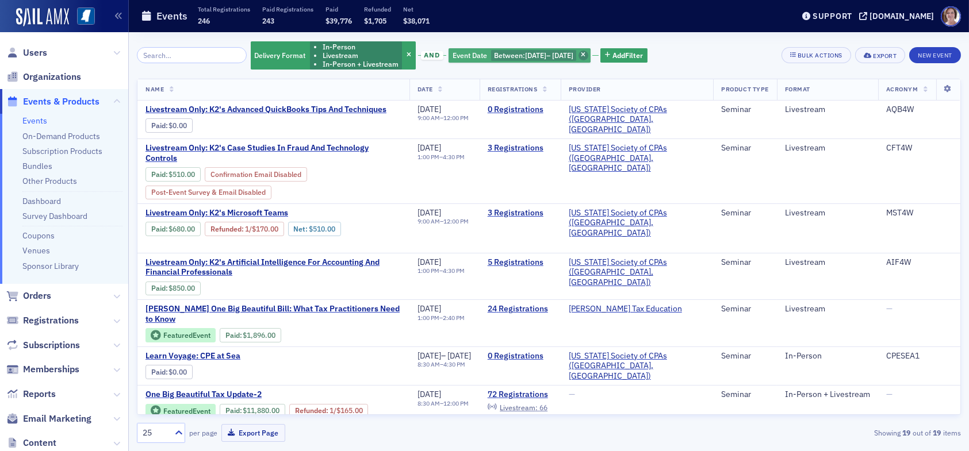
click at [589, 55] on span "button" at bounding box center [583, 56] width 10 height 10
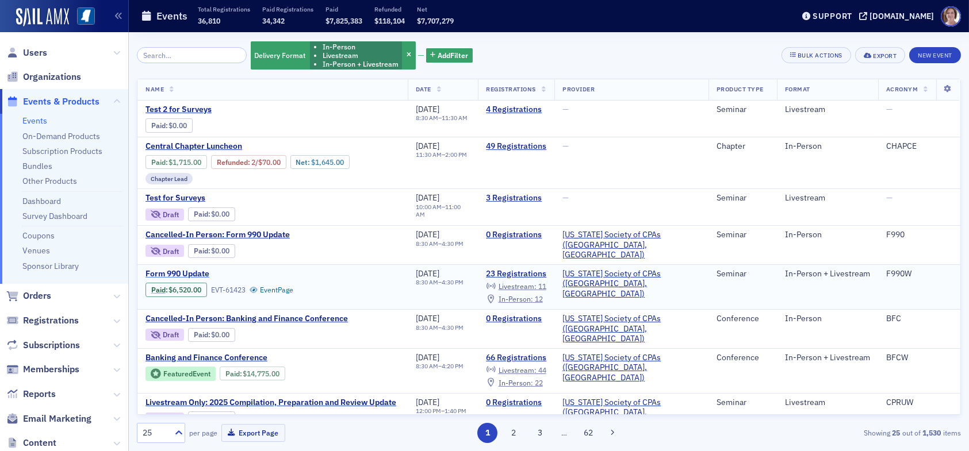
click at [195, 271] on span "Form 990 Update" at bounding box center [241, 274] width 193 height 10
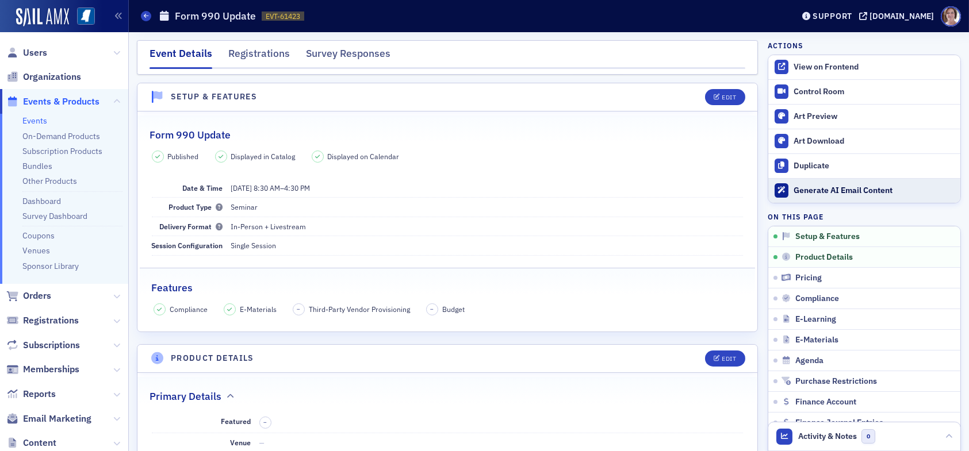
click at [834, 192] on div "Generate AI Email Content" at bounding box center [873, 191] width 161 height 10
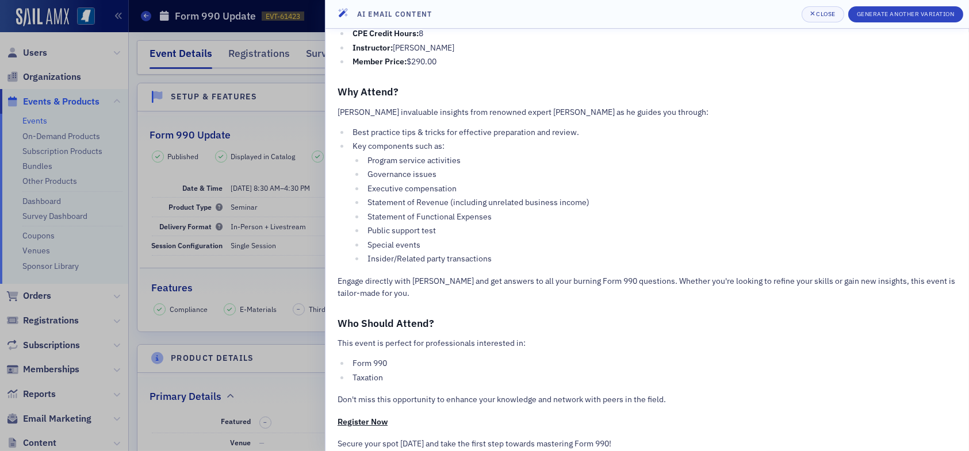
scroll to position [233, 0]
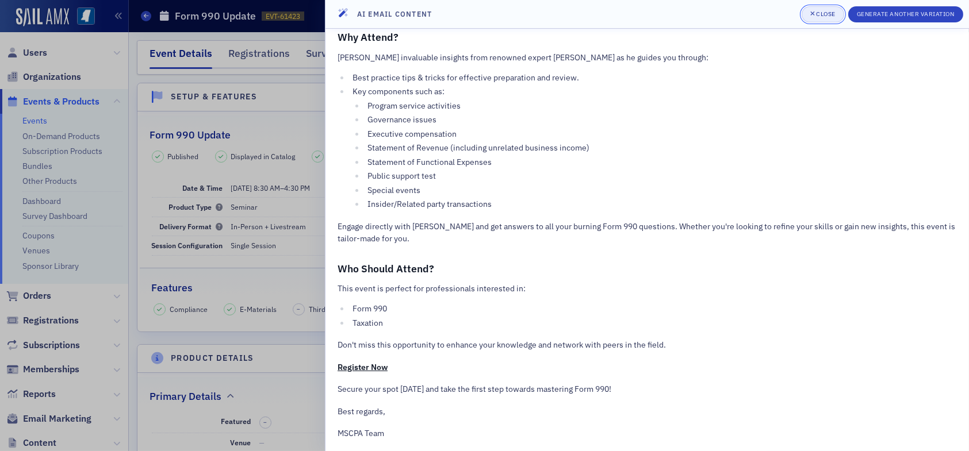
click at [822, 14] on div "Close" at bounding box center [826, 14] width 20 height 6
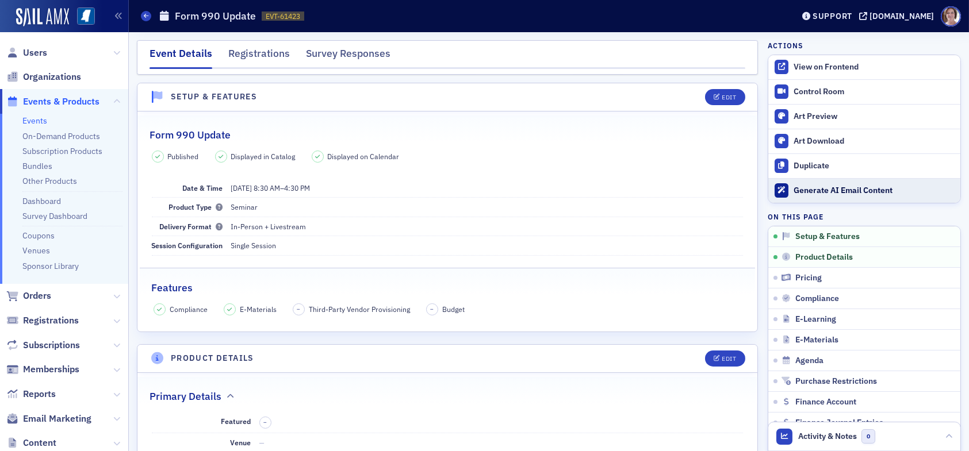
click at [808, 190] on div "Generate AI Email Content" at bounding box center [873, 191] width 161 height 10
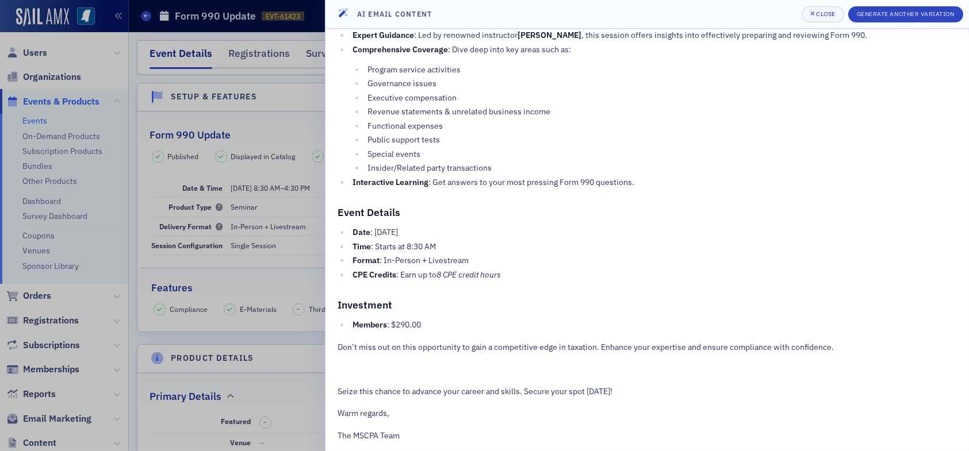
scroll to position [171, 0]
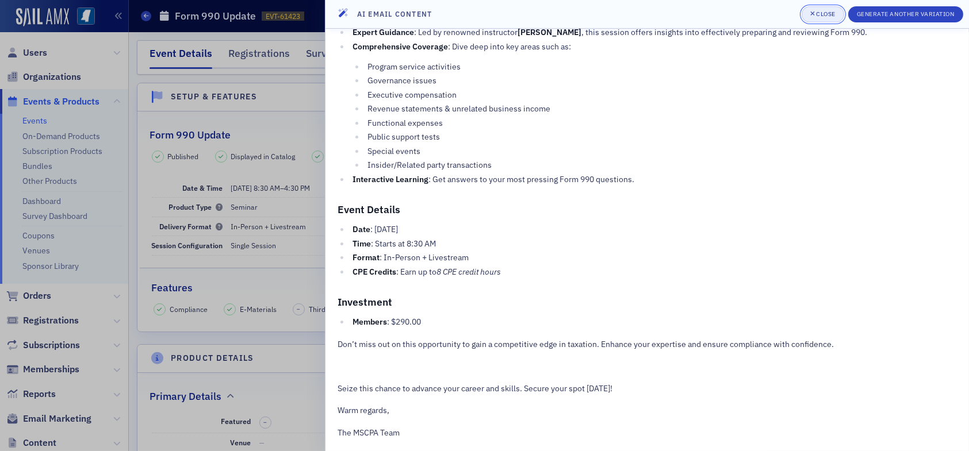
click at [821, 13] on div "Close" at bounding box center [826, 14] width 20 height 6
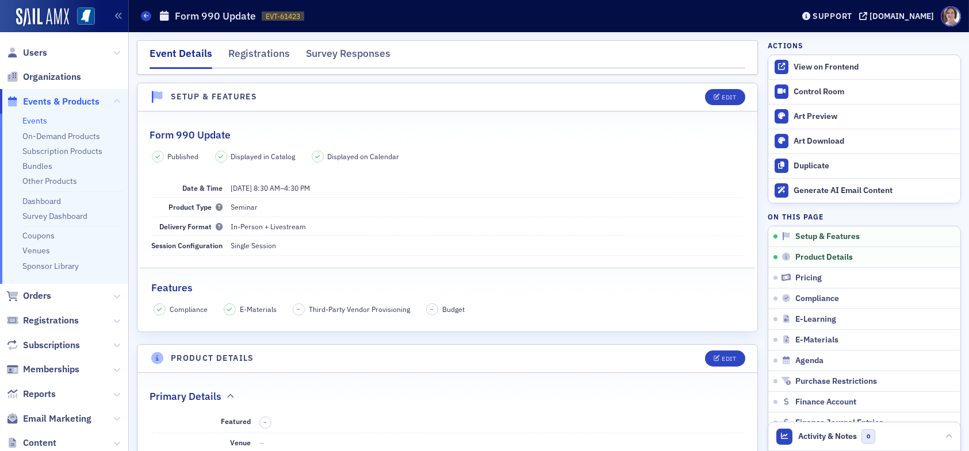
click at [39, 123] on link "Events" at bounding box center [34, 121] width 25 height 10
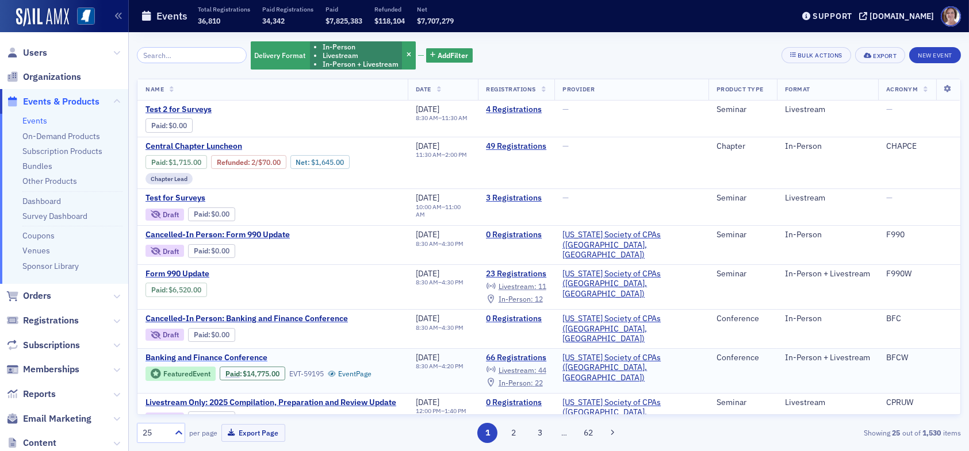
click at [209, 353] on span "Banking and Finance Conference" at bounding box center [241, 358] width 193 height 10
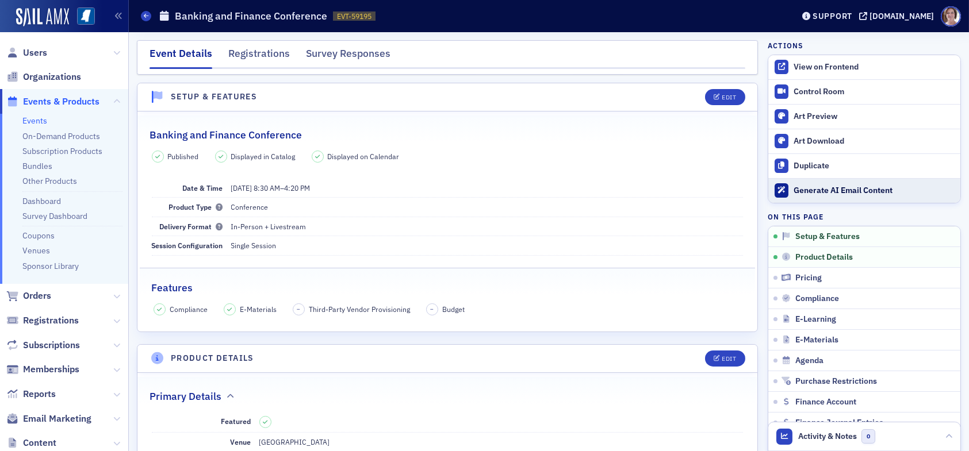
click at [834, 189] on div "Generate AI Email Content" at bounding box center [873, 191] width 161 height 10
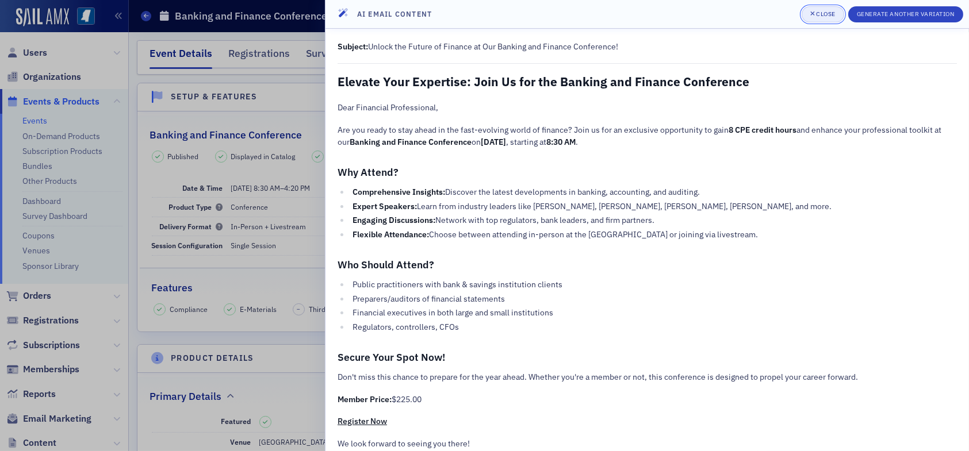
click at [813, 12] on div "button" at bounding box center [813, 14] width 6 height 9
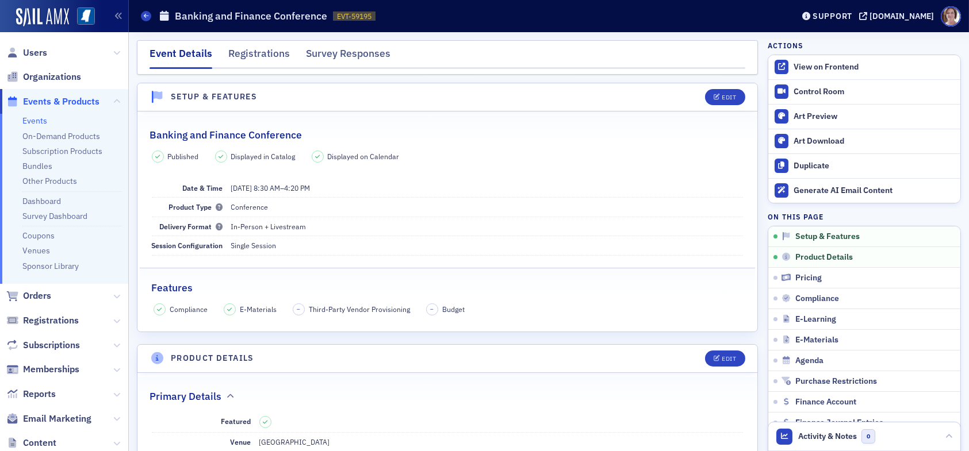
click at [37, 120] on link "Events" at bounding box center [34, 121] width 25 height 10
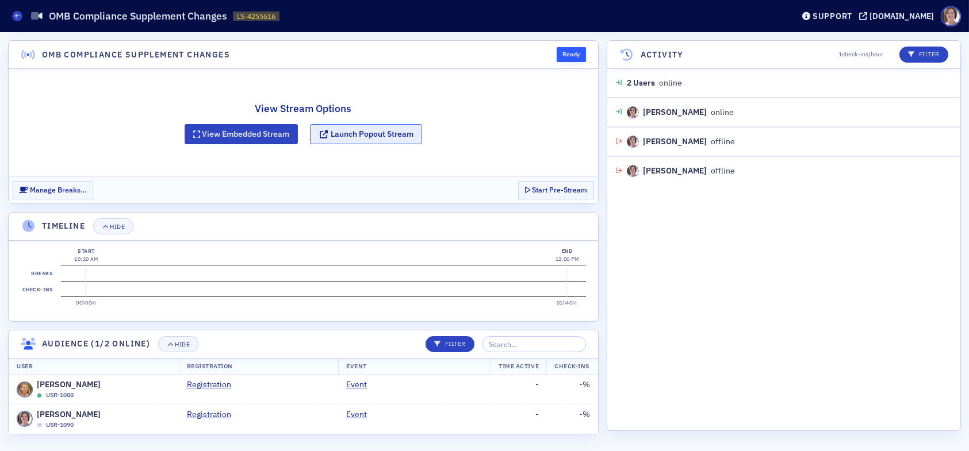
click at [369, 135] on button "Launch Popout Stream" at bounding box center [366, 134] width 112 height 20
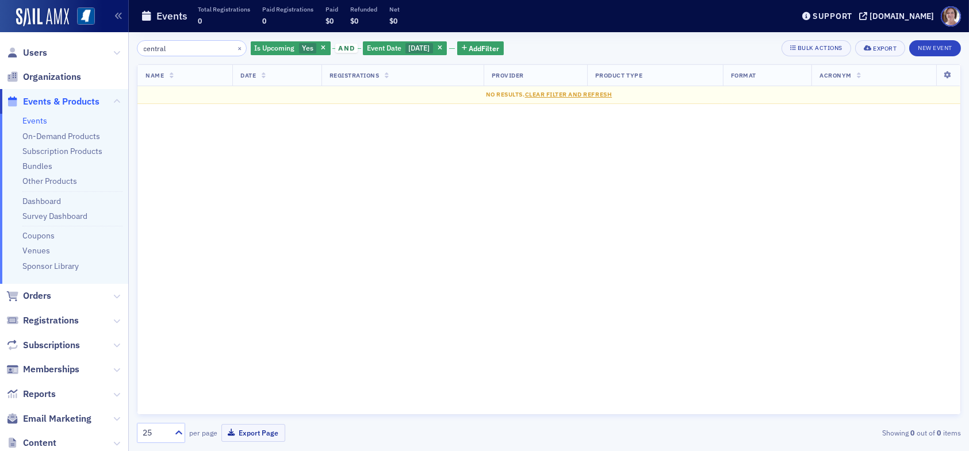
drag, startPoint x: 179, startPoint y: 48, endPoint x: 91, endPoint y: 45, distance: 87.4
click at [91, 45] on div "Users Organizations Events & Products Events On-Demand Products Subscription Pr…" at bounding box center [484, 225] width 969 height 451
type input "test 2"
click at [321, 49] on icon "button" at bounding box center [323, 48] width 5 height 6
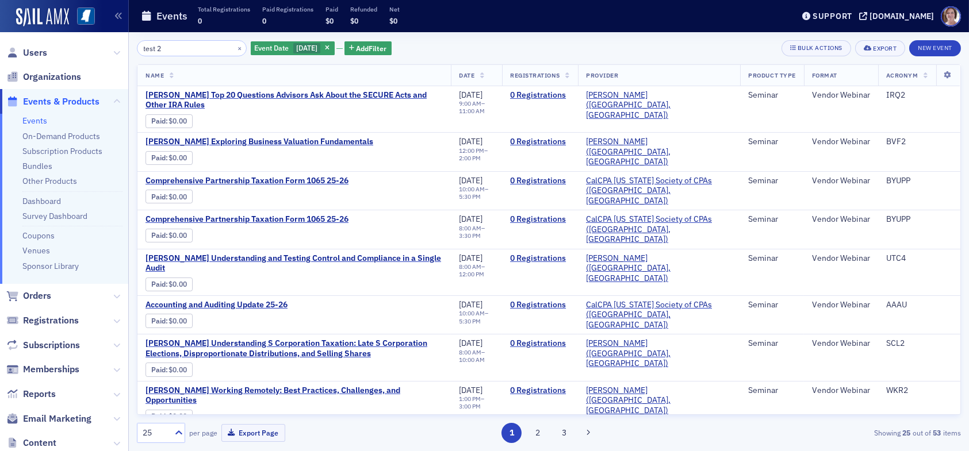
click at [329, 48] on icon "button" at bounding box center [327, 48] width 5 height 6
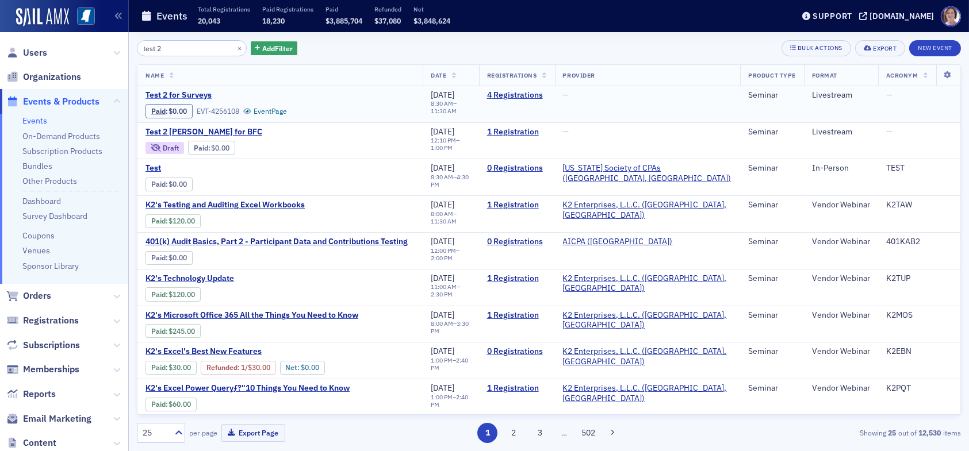
click at [198, 95] on span "Test 2 for Surveys" at bounding box center [241, 95] width 193 height 10
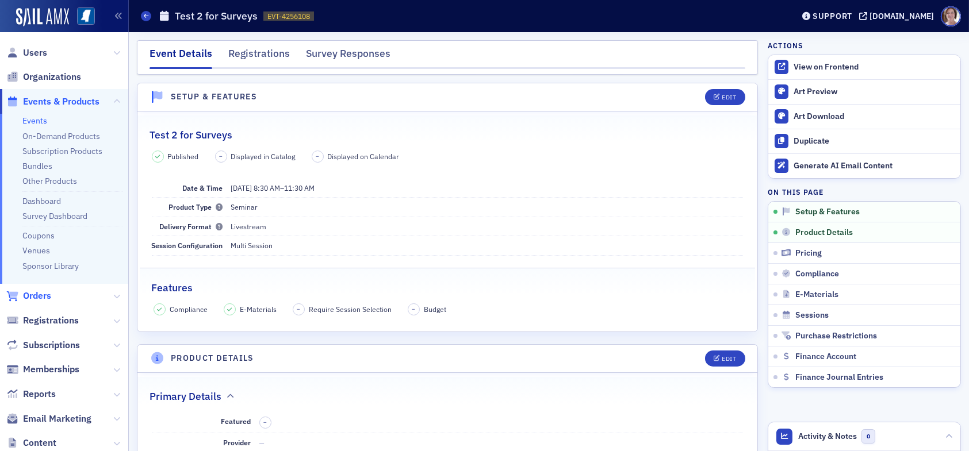
click at [39, 296] on span "Orders" at bounding box center [37, 296] width 28 height 13
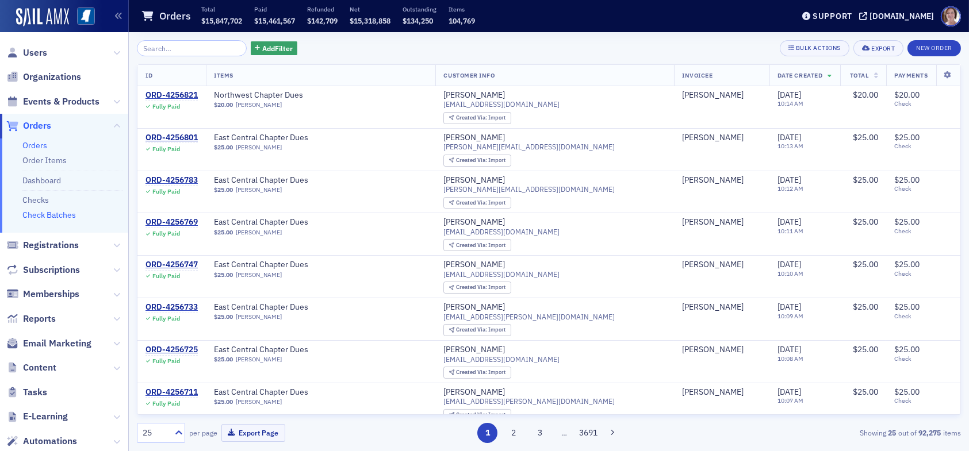
click at [55, 215] on link "Check Batches" at bounding box center [48, 215] width 53 height 10
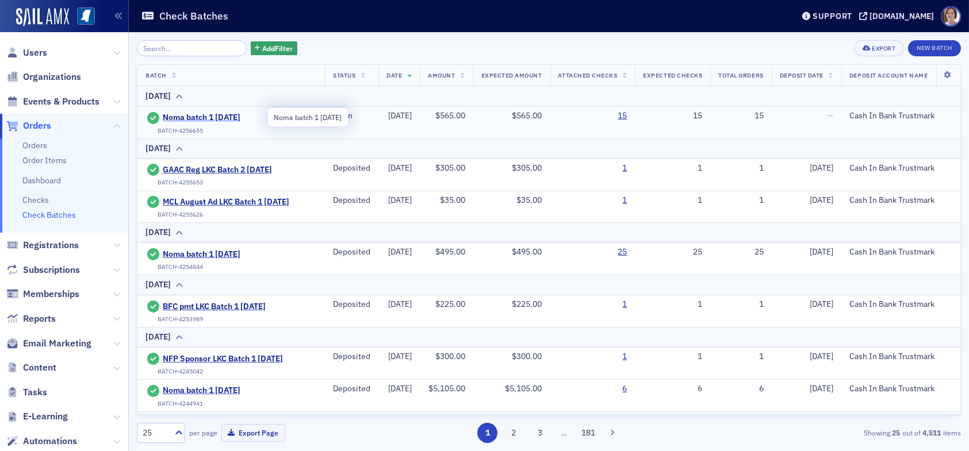
click at [207, 117] on span "Noma batch 1 8.29.25" at bounding box center [215, 118] width 105 height 10
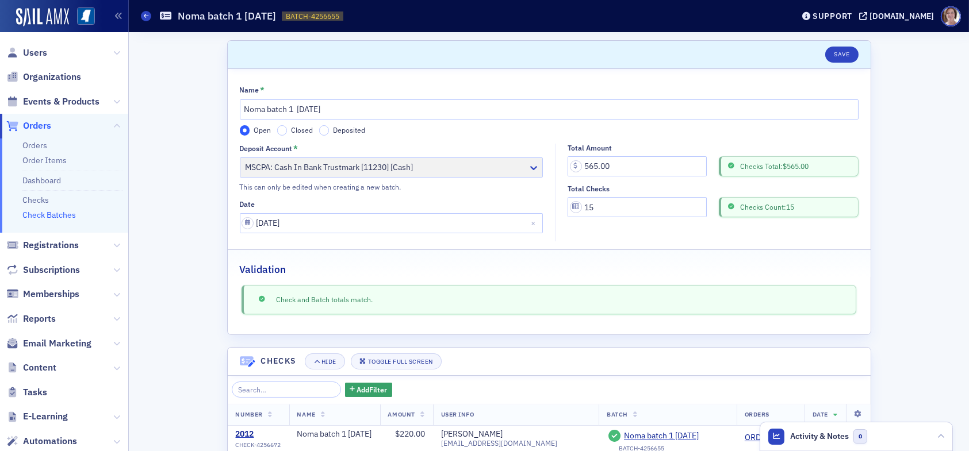
click at [324, 128] on label "Deposited" at bounding box center [342, 130] width 47 height 10
click at [324, 128] on input "Deposited" at bounding box center [324, 130] width 10 height 10
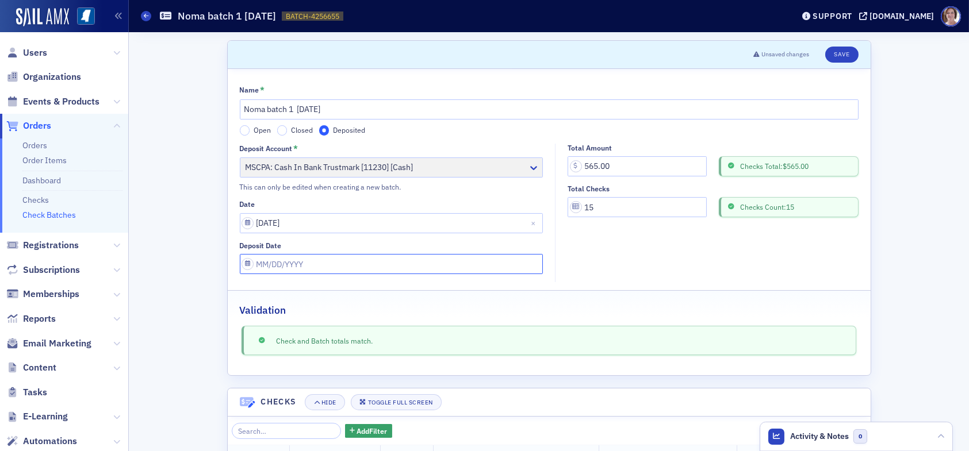
select select "7"
select select "2025"
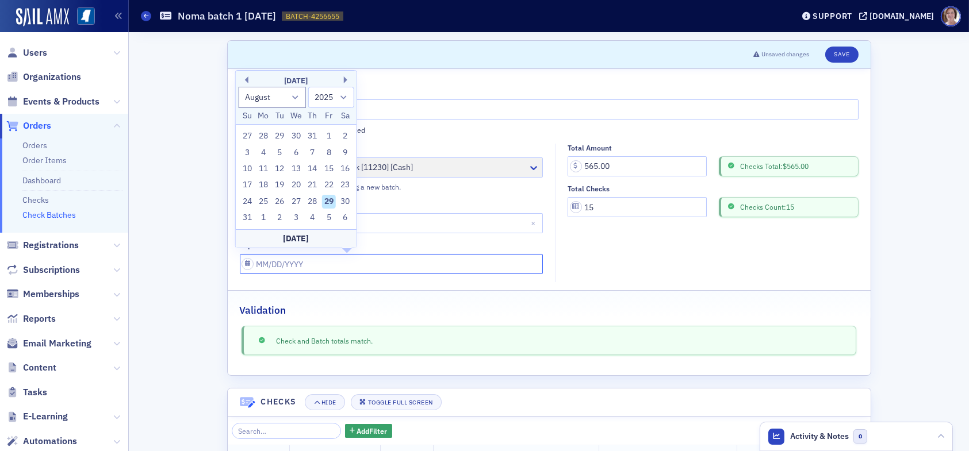
click at [344, 262] on input "Deposit Date" at bounding box center [392, 264] width 304 height 20
click at [327, 199] on div "29" at bounding box center [329, 202] width 14 height 14
type input "08/29/2025"
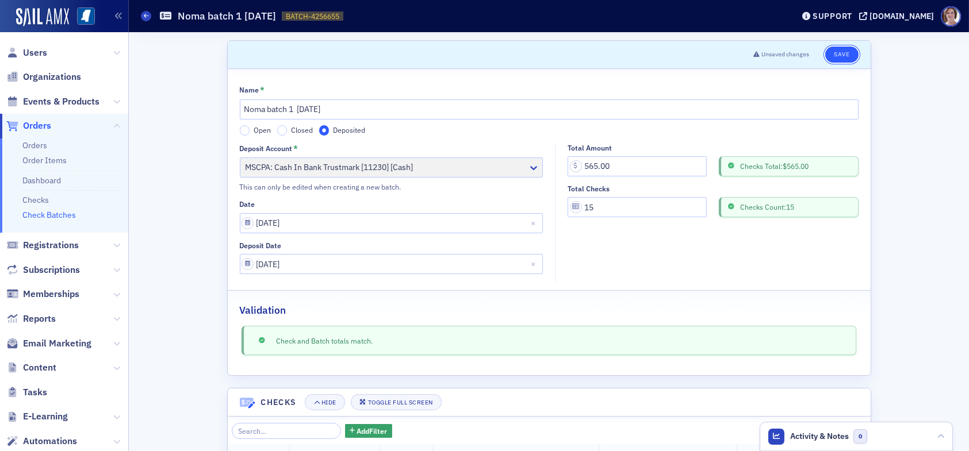
click at [836, 56] on button "Save" at bounding box center [841, 55] width 33 height 16
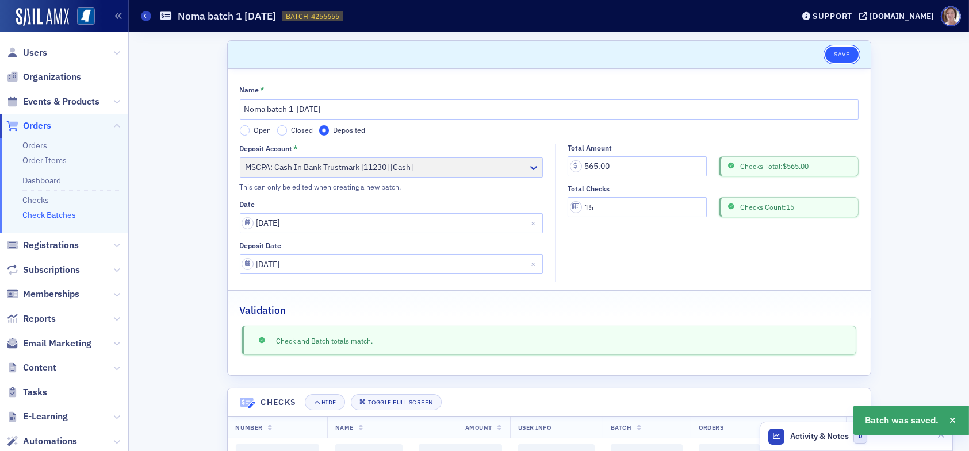
click at [839, 53] on button "Save" at bounding box center [841, 55] width 33 height 16
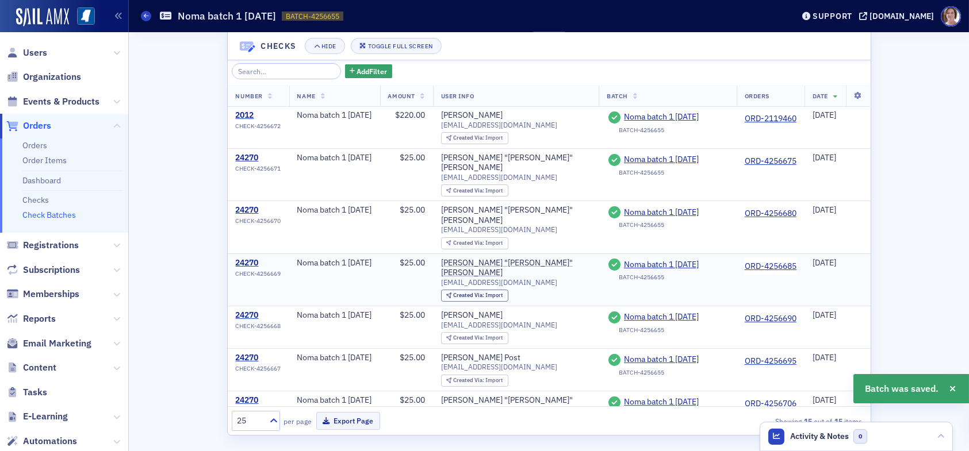
scroll to position [364, 0]
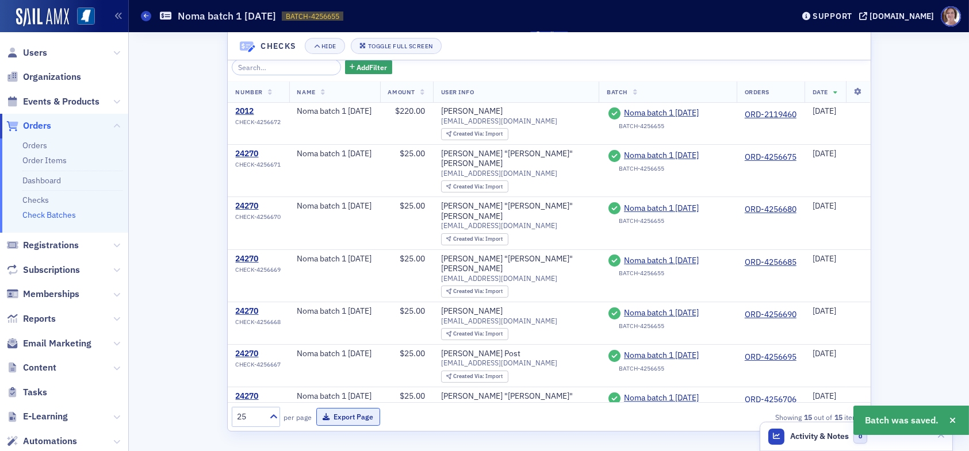
click at [354, 416] on button "Export Page" at bounding box center [348, 417] width 64 height 18
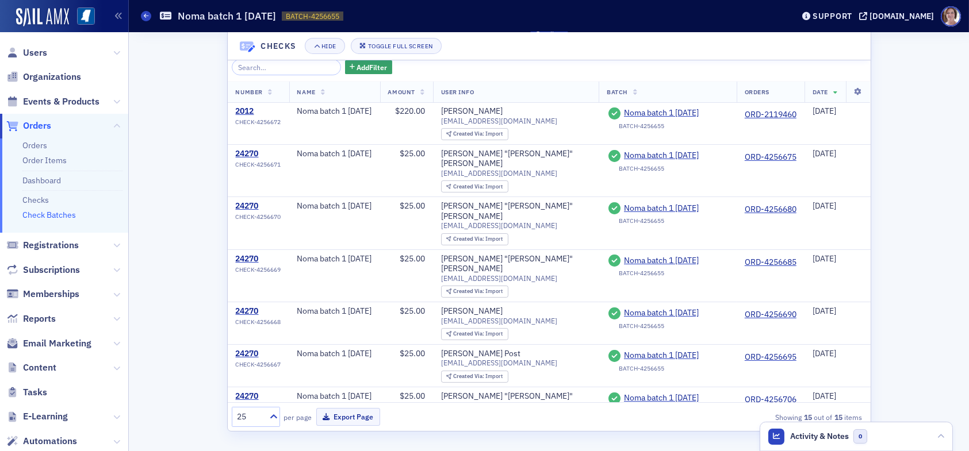
click at [52, 213] on link "Check Batches" at bounding box center [48, 215] width 53 height 10
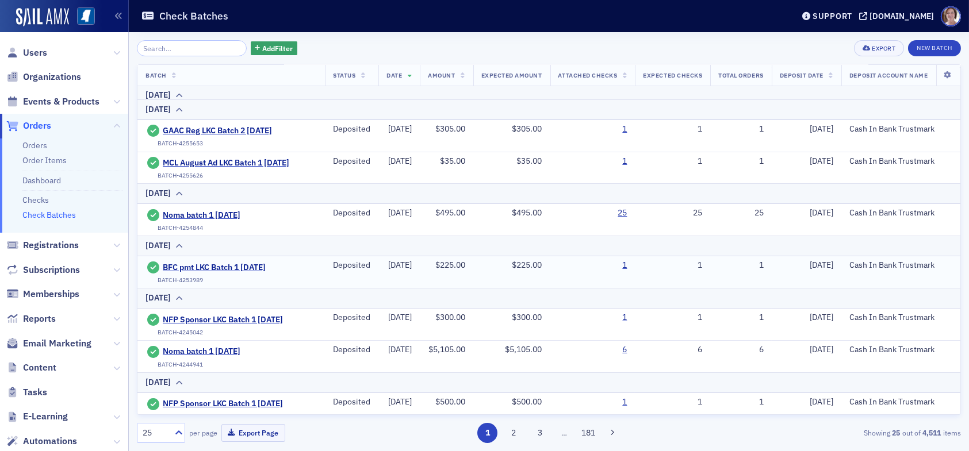
scroll to position [57, 0]
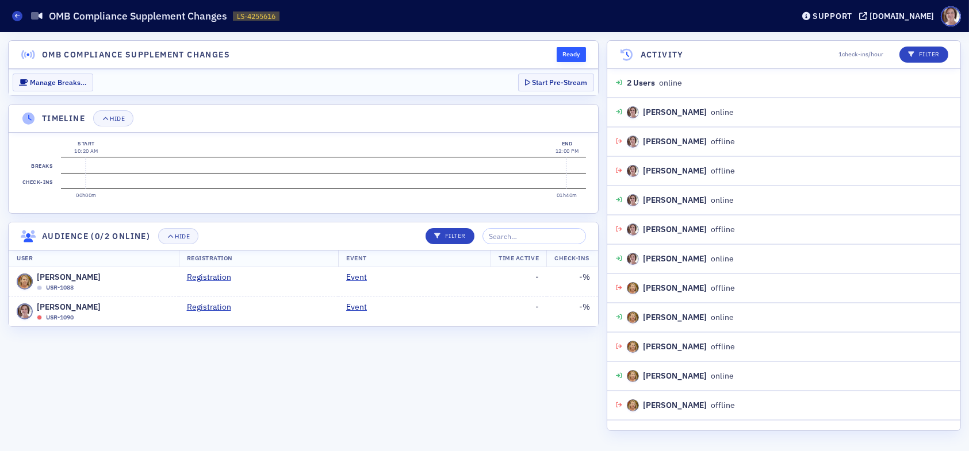
scroll to position [105, 0]
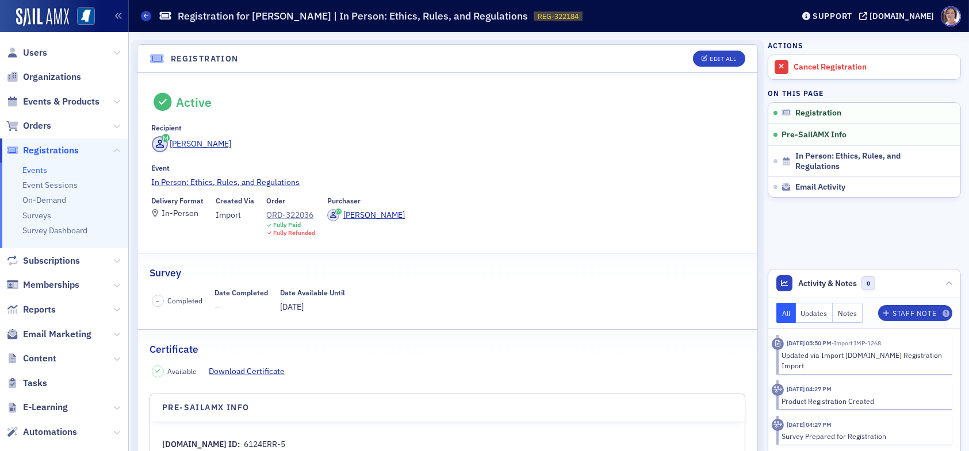
click at [301, 213] on div "ORD-322036" at bounding box center [291, 215] width 49 height 12
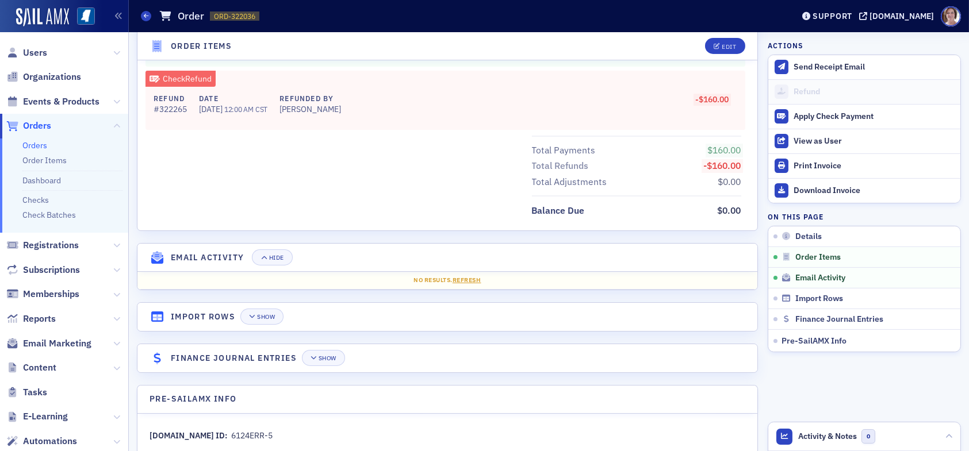
scroll to position [714, 0]
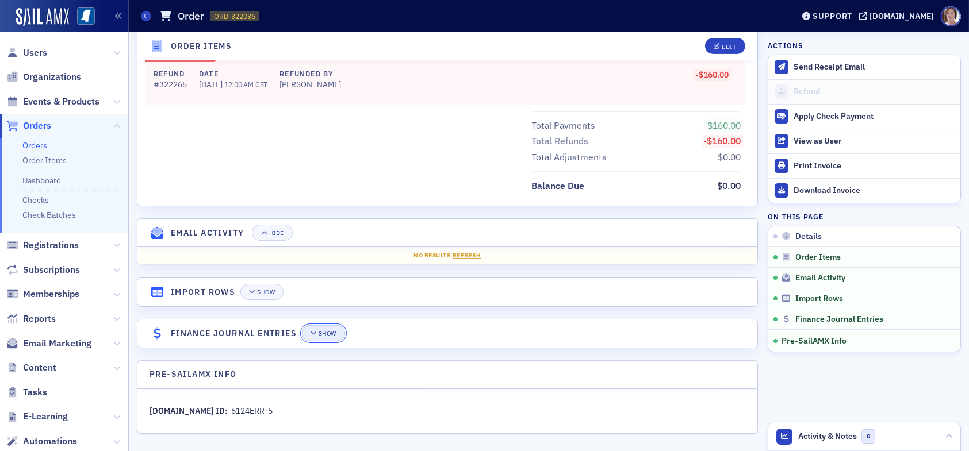
click at [327, 325] on button "Show" at bounding box center [323, 333] width 43 height 16
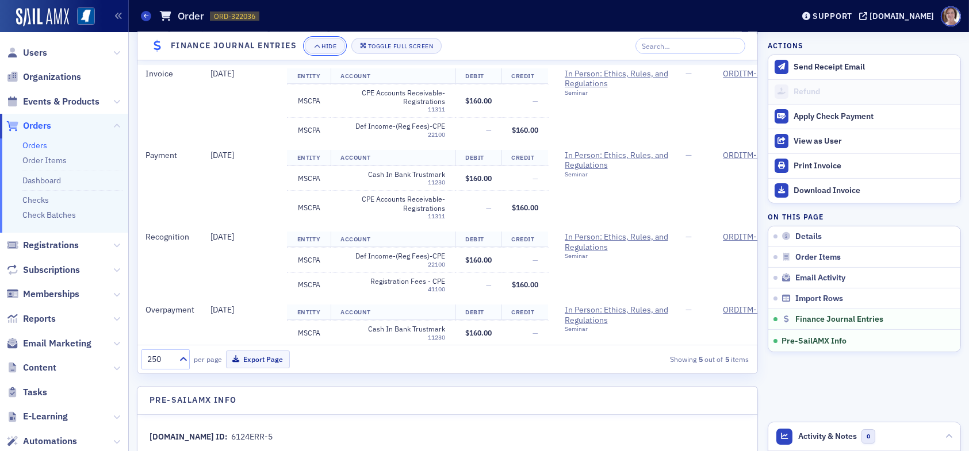
scroll to position [1092, 0]
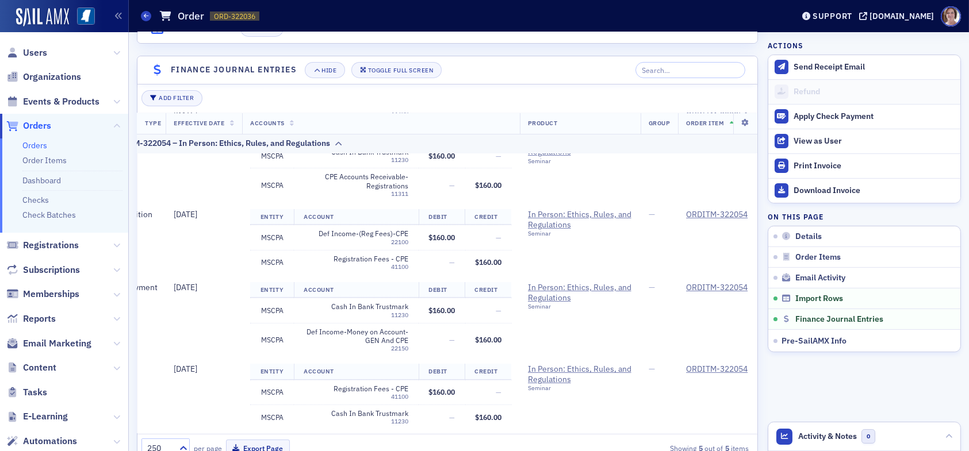
scroll to position [118, 0]
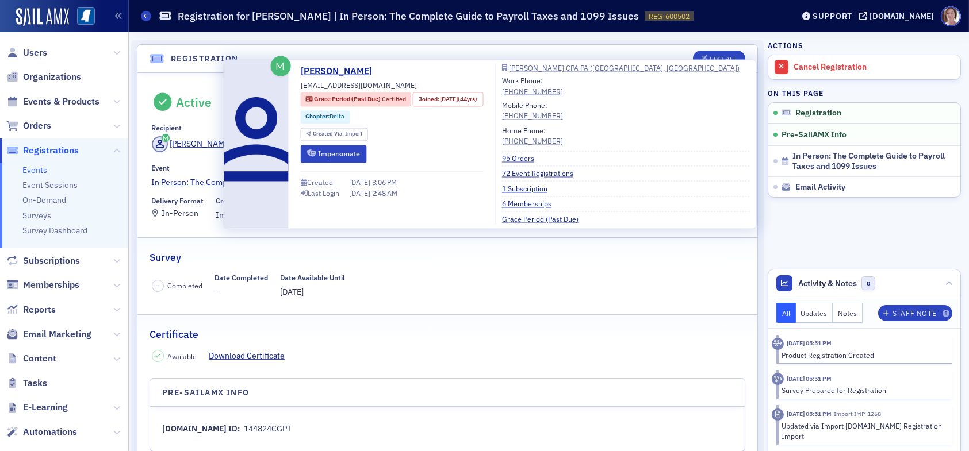
click at [539, 151] on ul "95 Orders 72 Event Registrations 1 Subscription 6 Memberships Grace Period (Pas…" at bounding box center [626, 188] width 248 height 74
click at [538, 156] on link "95 Orders" at bounding box center [522, 158] width 41 height 10
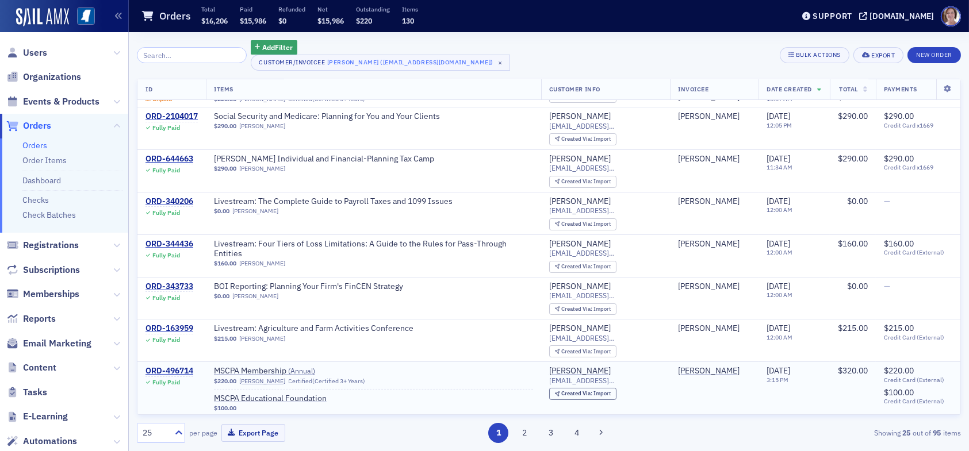
scroll to position [115, 0]
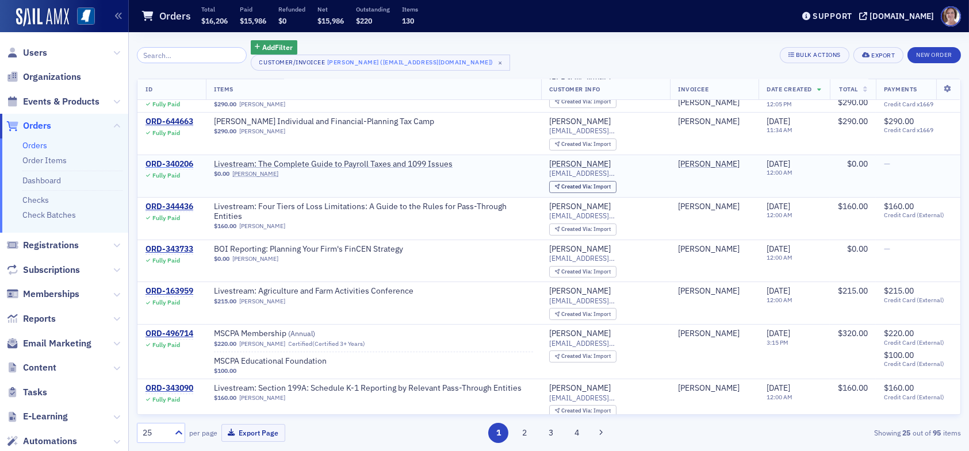
click at [164, 160] on div "ORD-340206" at bounding box center [169, 164] width 48 height 10
